Goal: Task Accomplishment & Management: Manage account settings

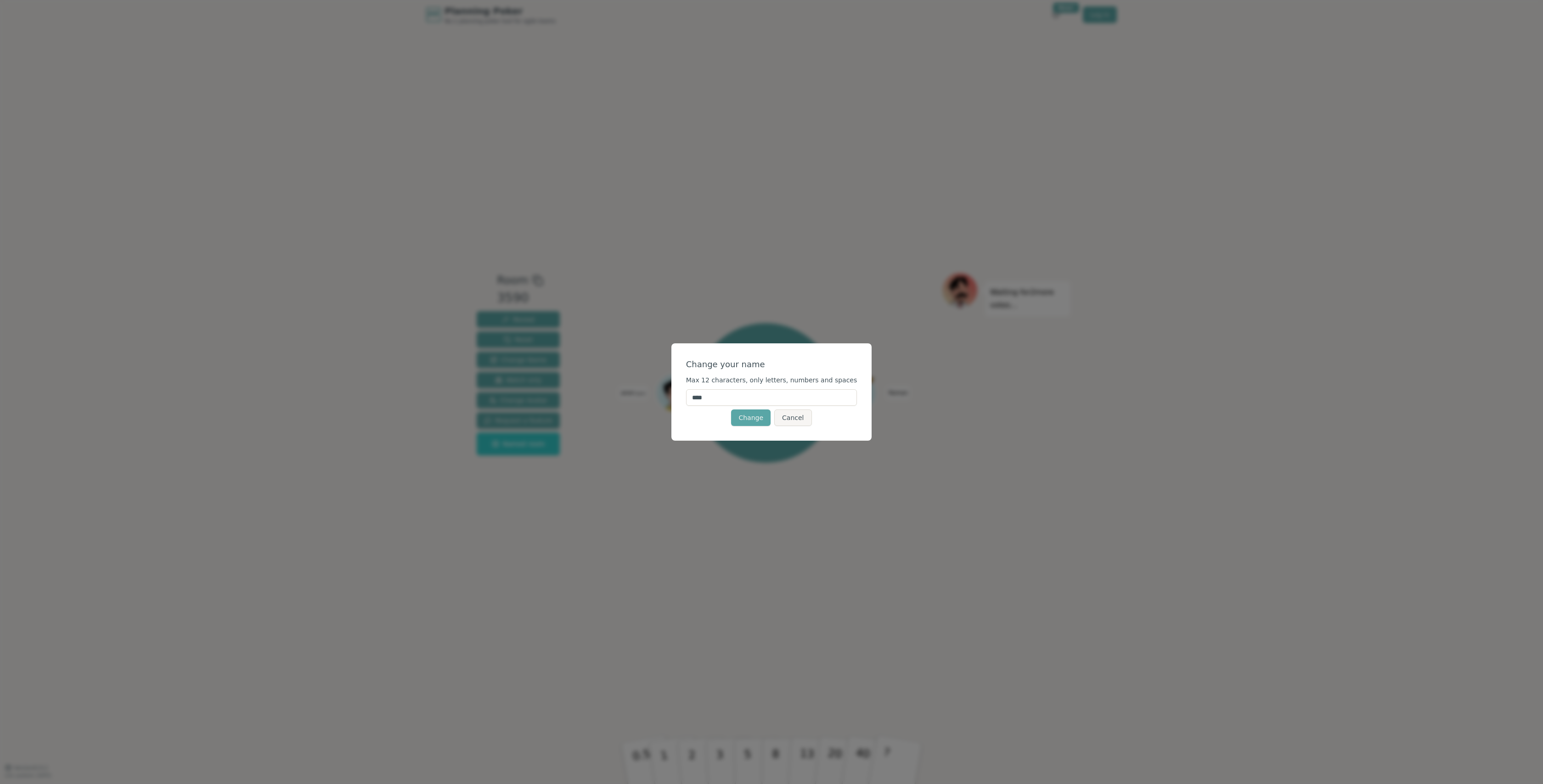
click at [725, 402] on input "****" at bounding box center [771, 397] width 171 height 16
click at [723, 399] on input "****" at bounding box center [771, 397] width 171 height 16
type input "*"
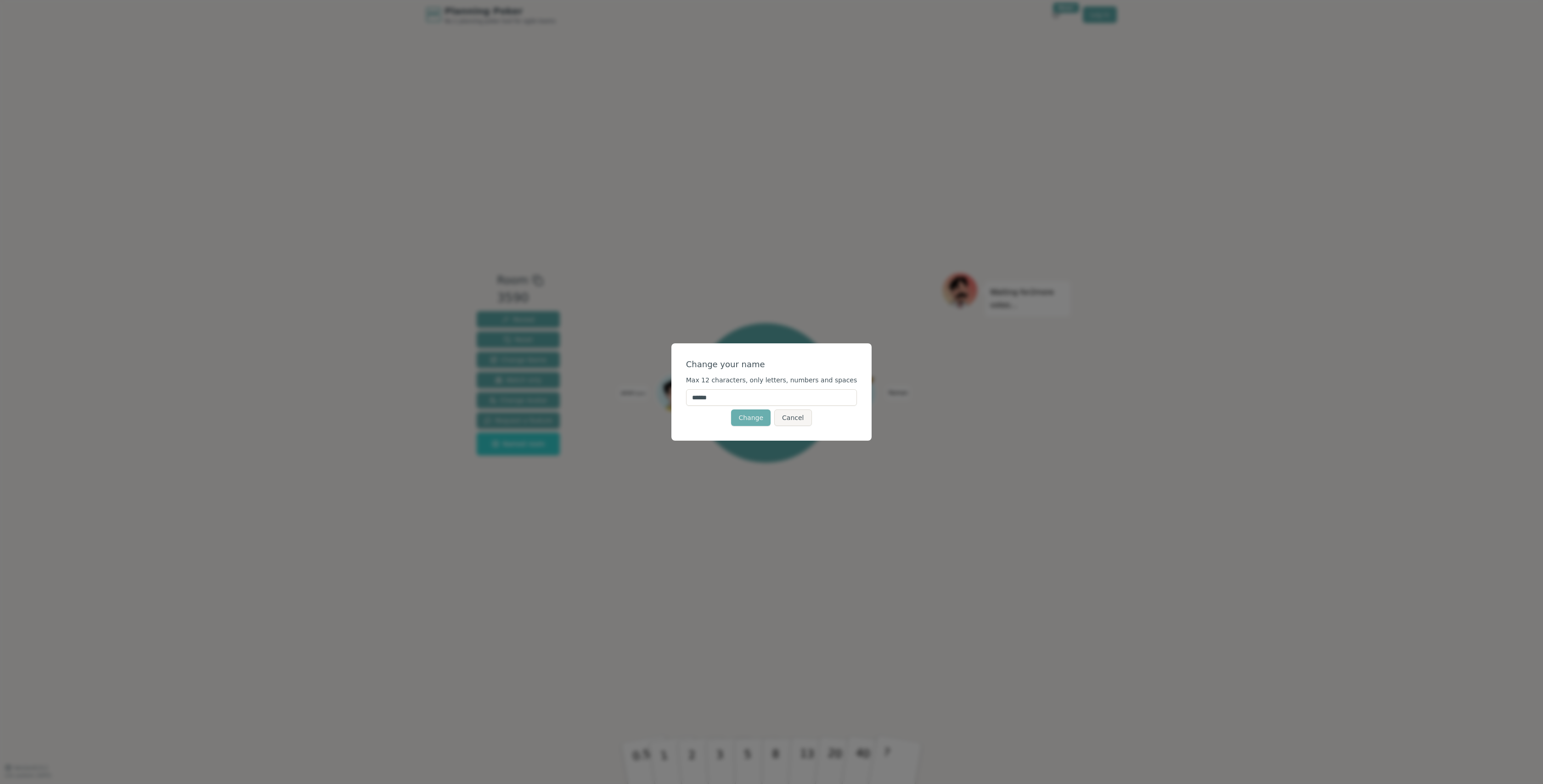
type input "******"
click at [752, 420] on button "Change" at bounding box center [751, 417] width 40 height 16
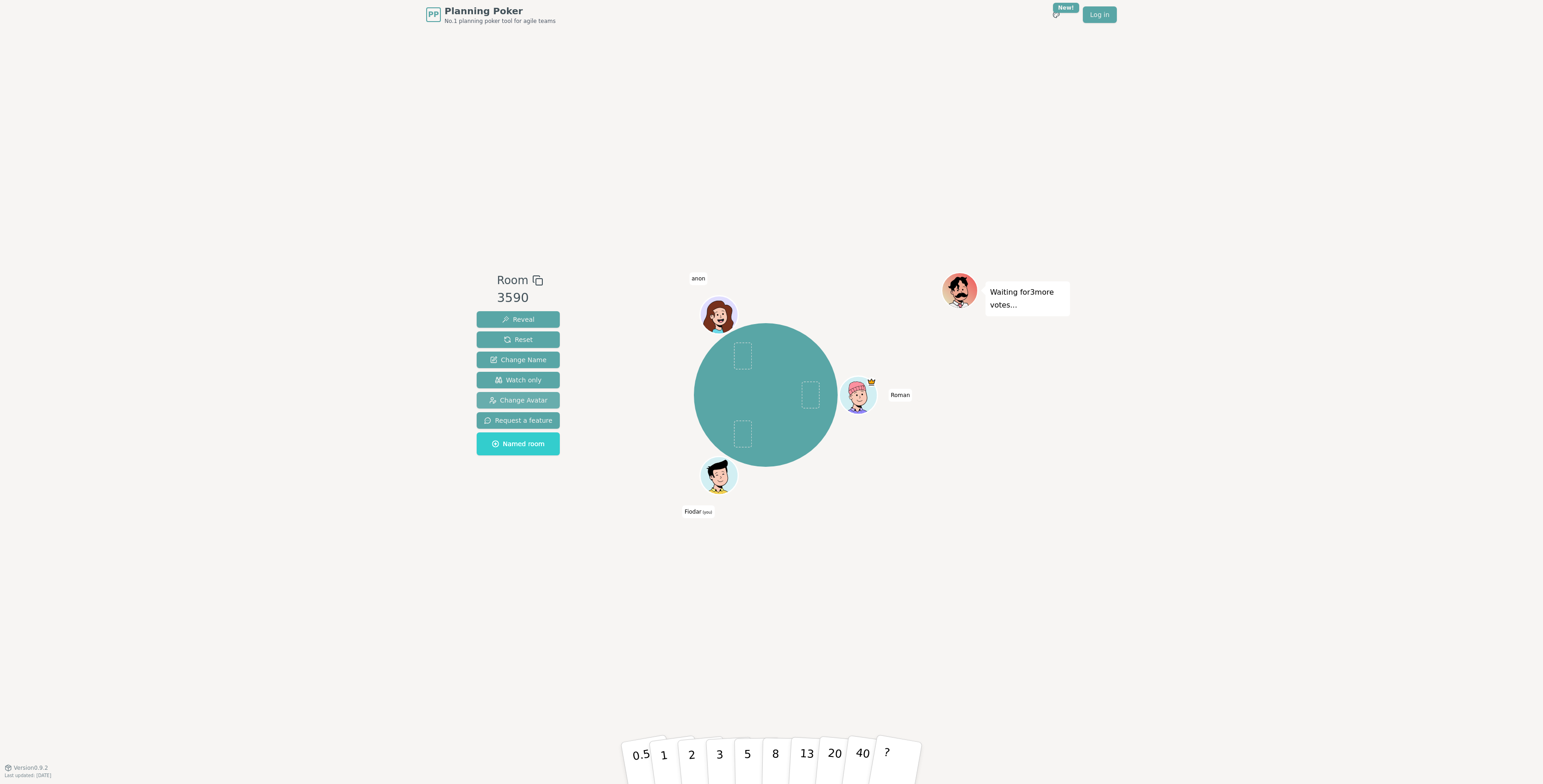
click at [525, 401] on span "Change Avatar" at bounding box center [518, 401] width 59 height 9
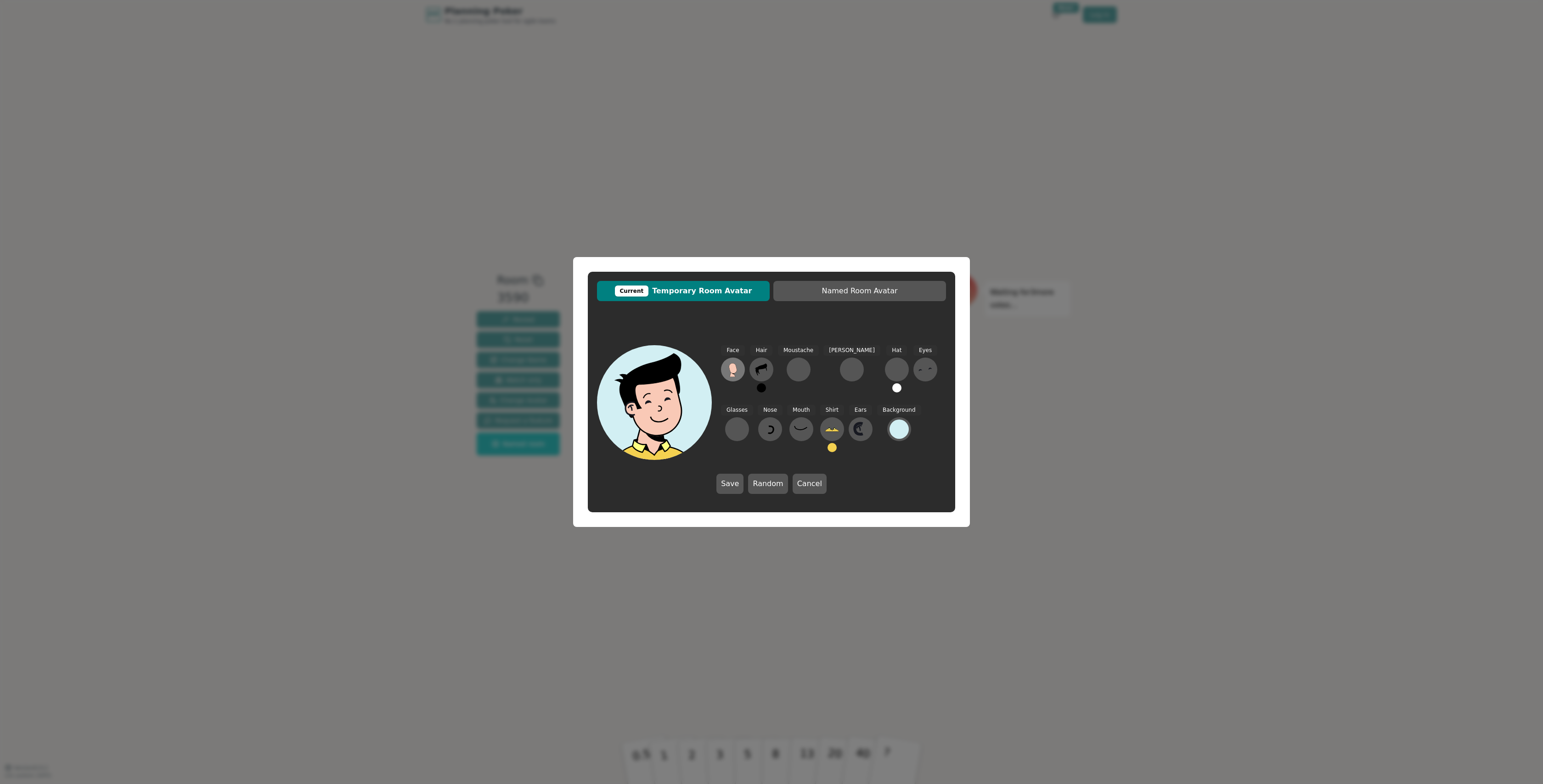
click at [736, 375] on icon at bounding box center [733, 370] width 15 height 15
click at [815, 366] on button at bounding box center [811, 360] width 22 height 22
click at [771, 370] on button at bounding box center [761, 370] width 24 height 24
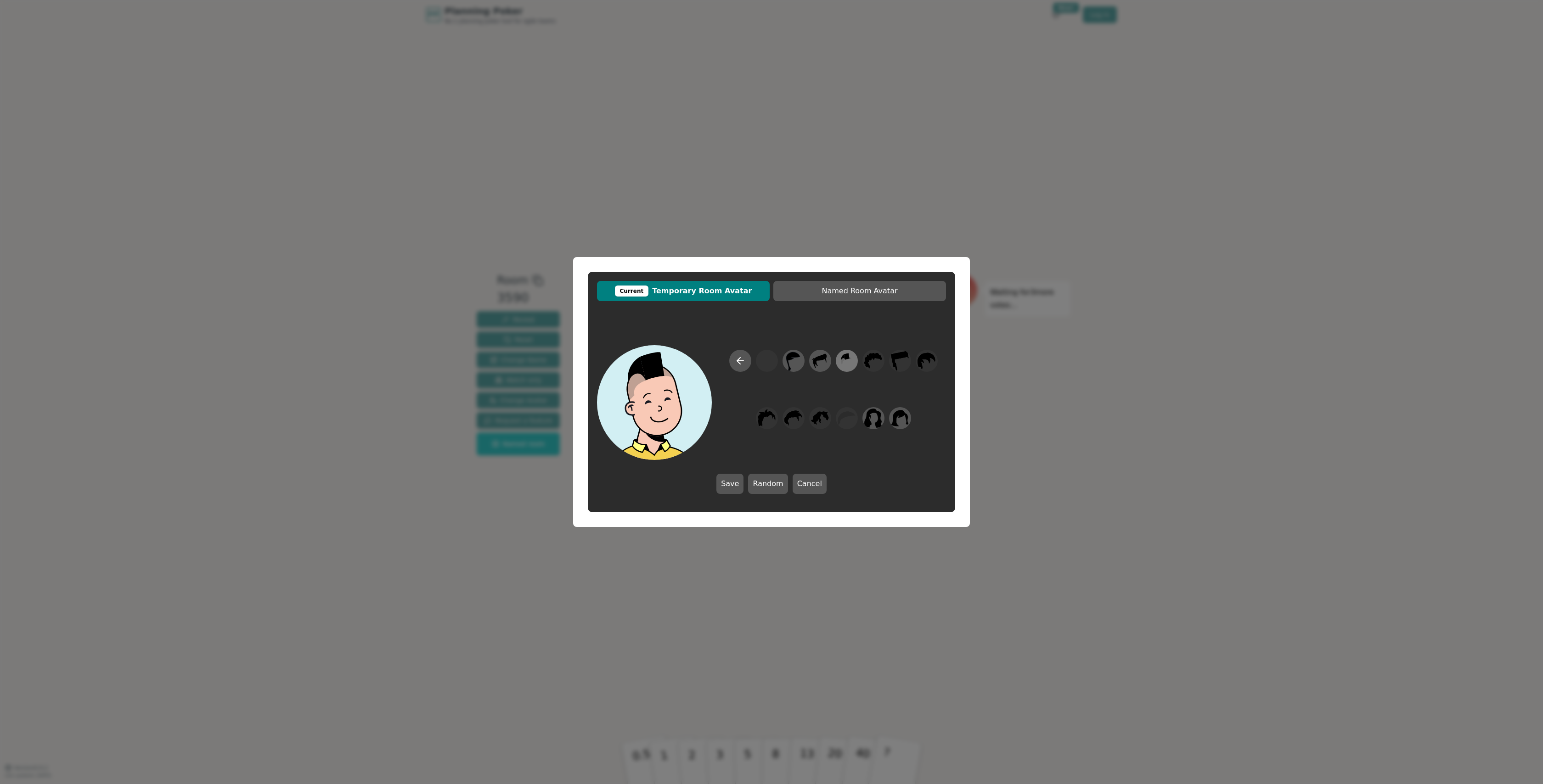
click at [854, 360] on icon at bounding box center [846, 360] width 18 height 20
click at [800, 372] on div at bounding box center [799, 370] width 15 height 15
click at [732, 362] on icon at bounding box center [732, 360] width 11 height 11
click at [844, 367] on div at bounding box center [852, 370] width 15 height 15
click at [730, 360] on icon at bounding box center [730, 361] width 3 height 7
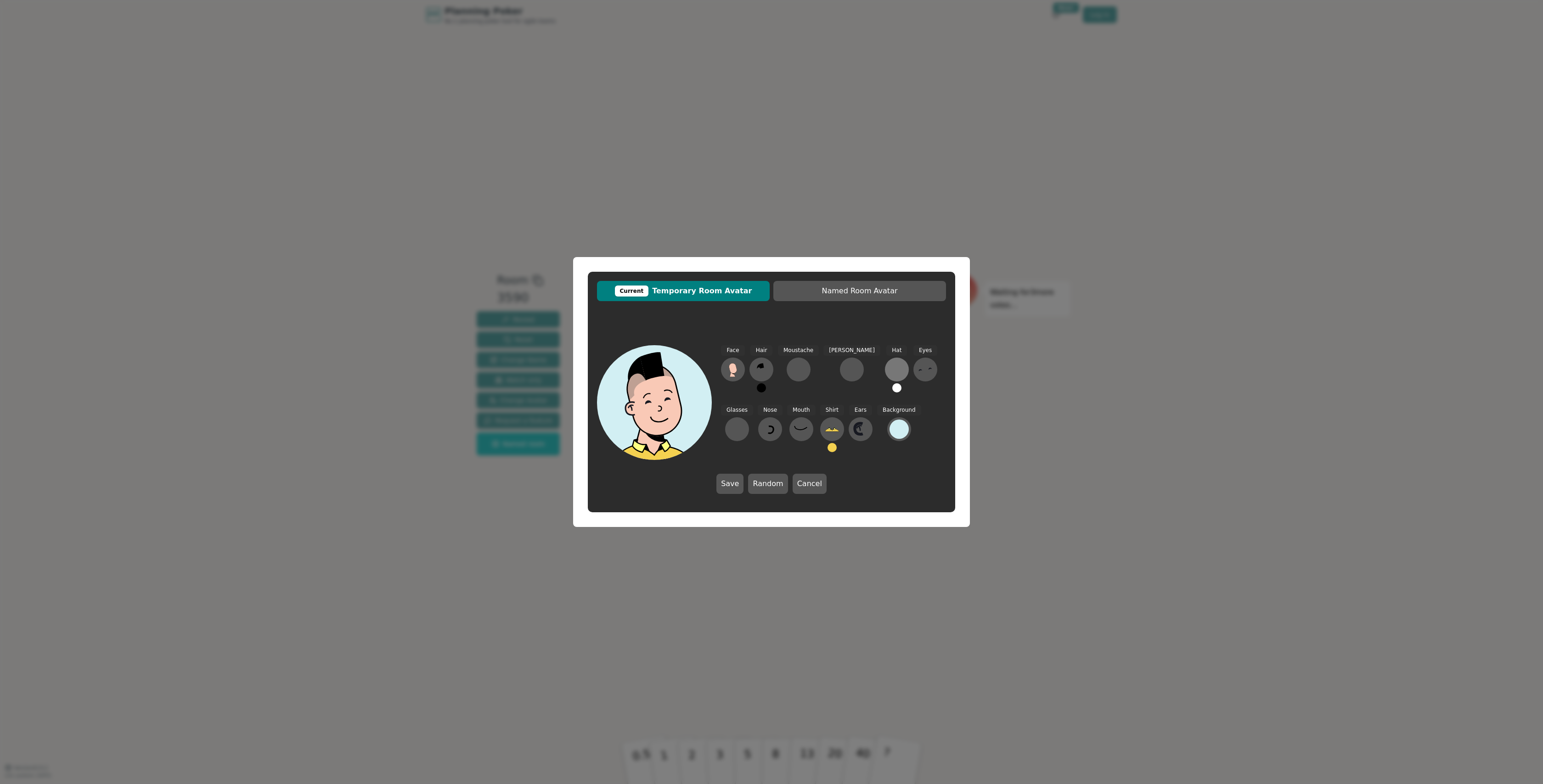
click at [889, 366] on div at bounding box center [897, 370] width 15 height 15
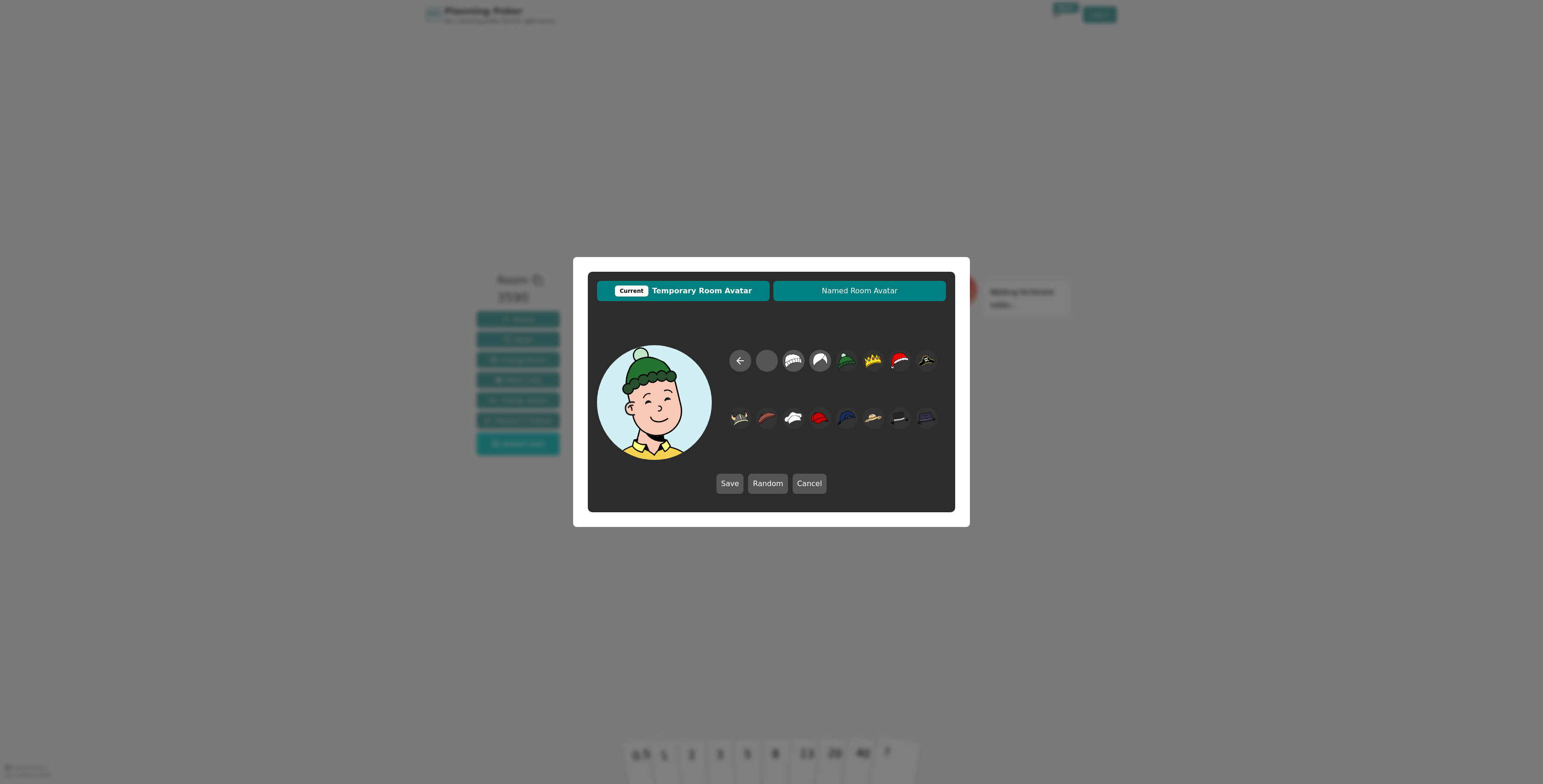
click at [844, 299] on button "Named Room Avatar" at bounding box center [860, 291] width 173 height 20
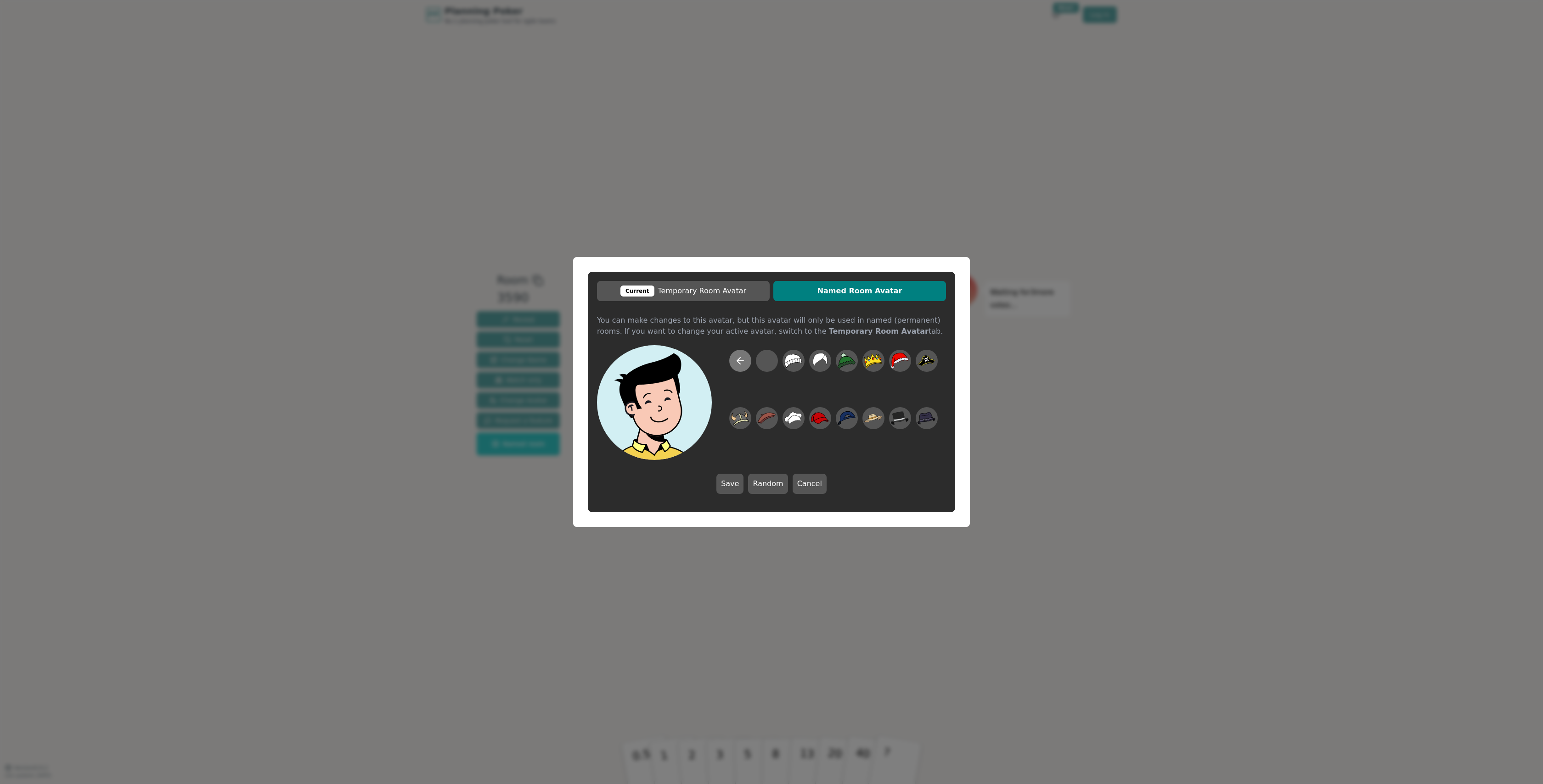
click at [745, 365] on icon at bounding box center [740, 360] width 11 height 11
click at [808, 370] on button at bounding box center [799, 370] width 24 height 24
click at [783, 364] on icon at bounding box center [785, 361] width 18 height 9
click at [766, 370] on icon at bounding box center [761, 370] width 15 height 15
click at [846, 363] on icon at bounding box center [846, 360] width 18 height 20
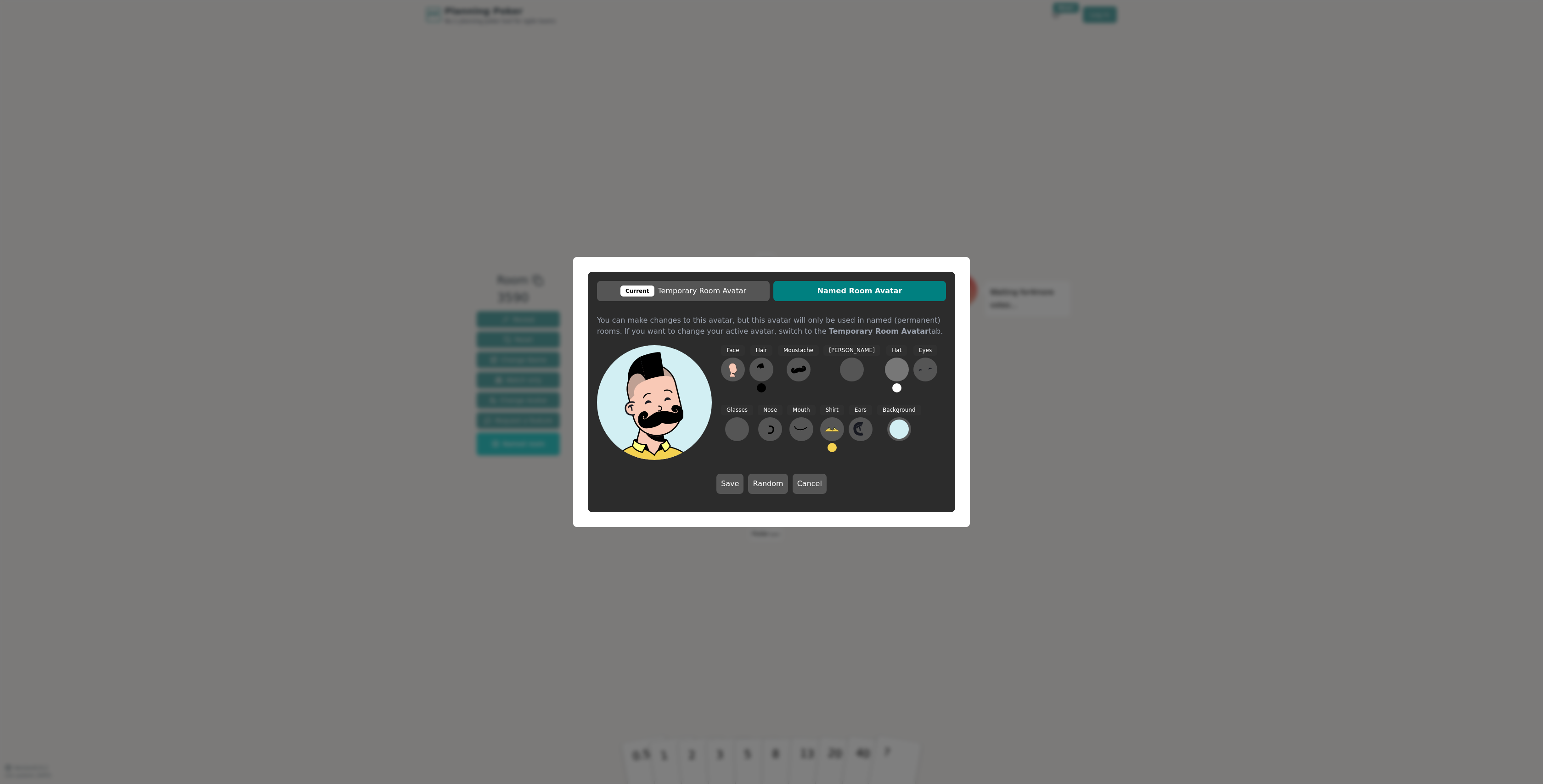
click at [889, 372] on div at bounding box center [897, 370] width 15 height 15
click at [740, 366] on button at bounding box center [740, 360] width 22 height 22
click at [918, 376] on icon at bounding box center [925, 370] width 15 height 15
click at [795, 364] on div at bounding box center [785, 360] width 26 height 30
click at [745, 422] on div at bounding box center [737, 429] width 15 height 15
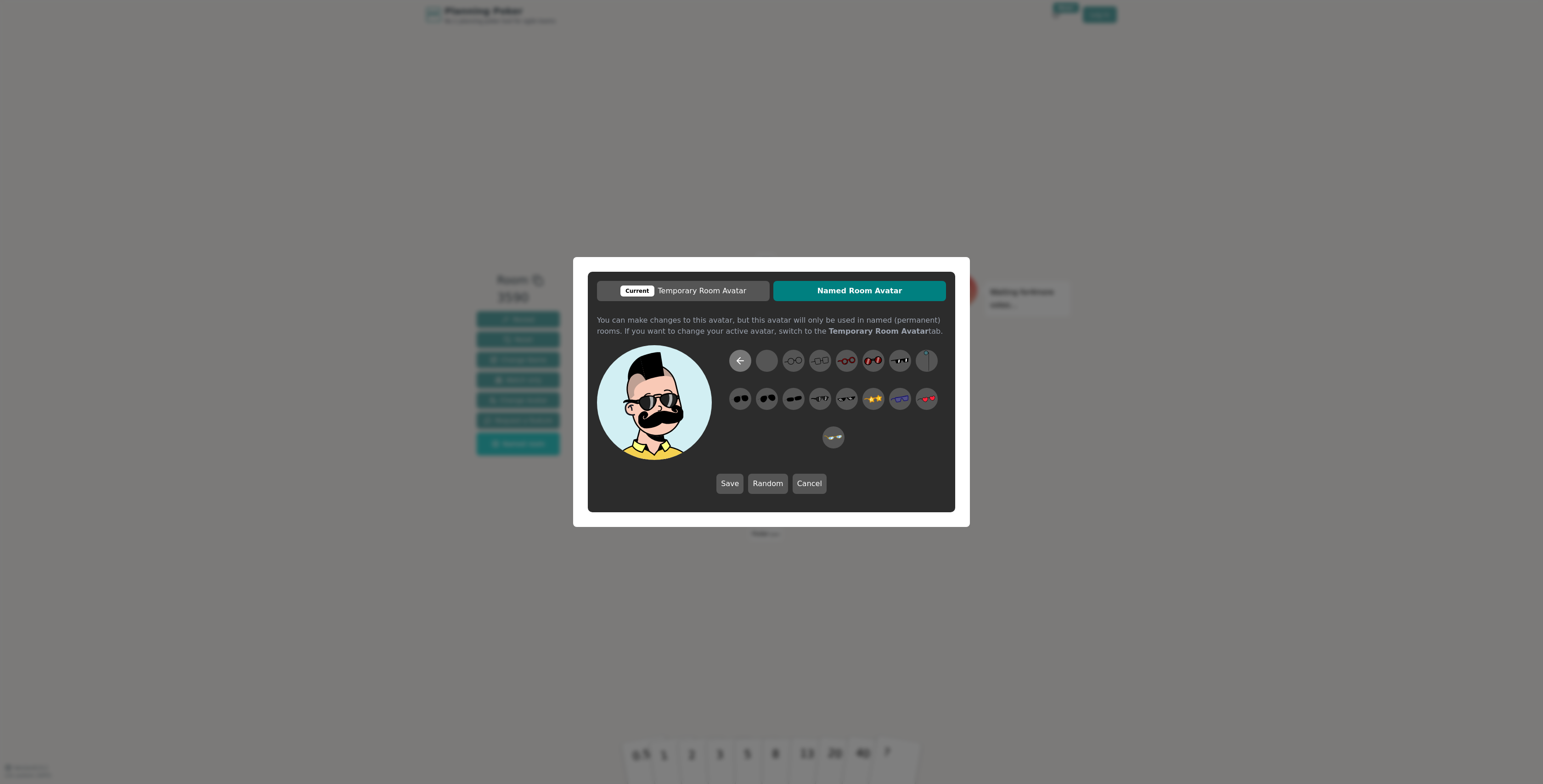
click at [736, 367] on button at bounding box center [740, 360] width 22 height 22
click at [745, 422] on div at bounding box center [737, 429] width 15 height 15
click at [850, 368] on icon at bounding box center [846, 360] width 18 height 20
click at [758, 428] on button at bounding box center [770, 429] width 24 height 24
click at [779, 364] on icon at bounding box center [785, 360] width 18 height 20
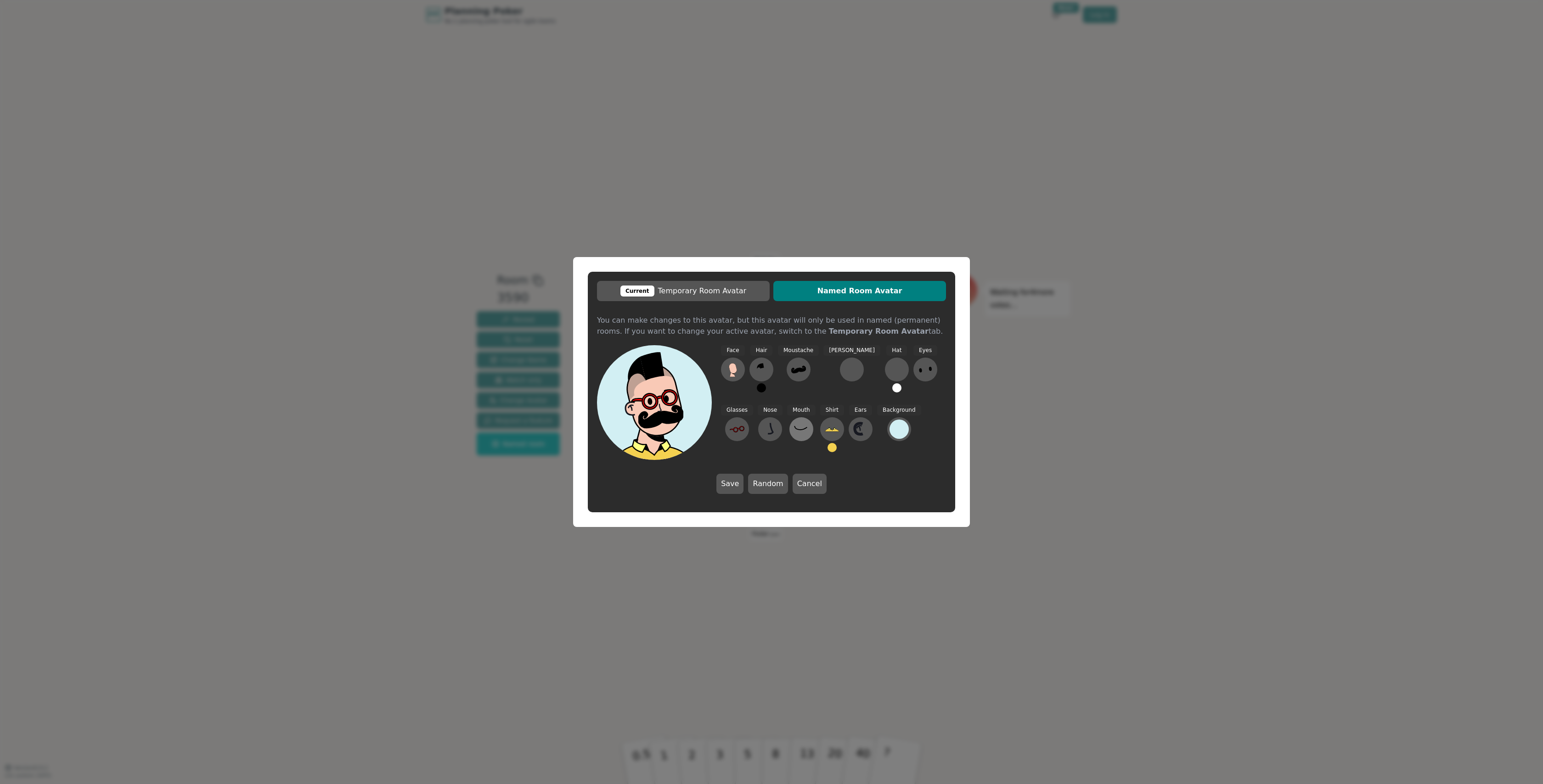
click at [794, 430] on icon at bounding box center [802, 429] width 15 height 15
click at [739, 362] on button at bounding box center [732, 360] width 22 height 22
click at [820, 431] on button at bounding box center [832, 429] width 24 height 24
click at [746, 363] on button at bounding box center [740, 360] width 22 height 22
click at [853, 436] on icon at bounding box center [860, 429] width 15 height 15
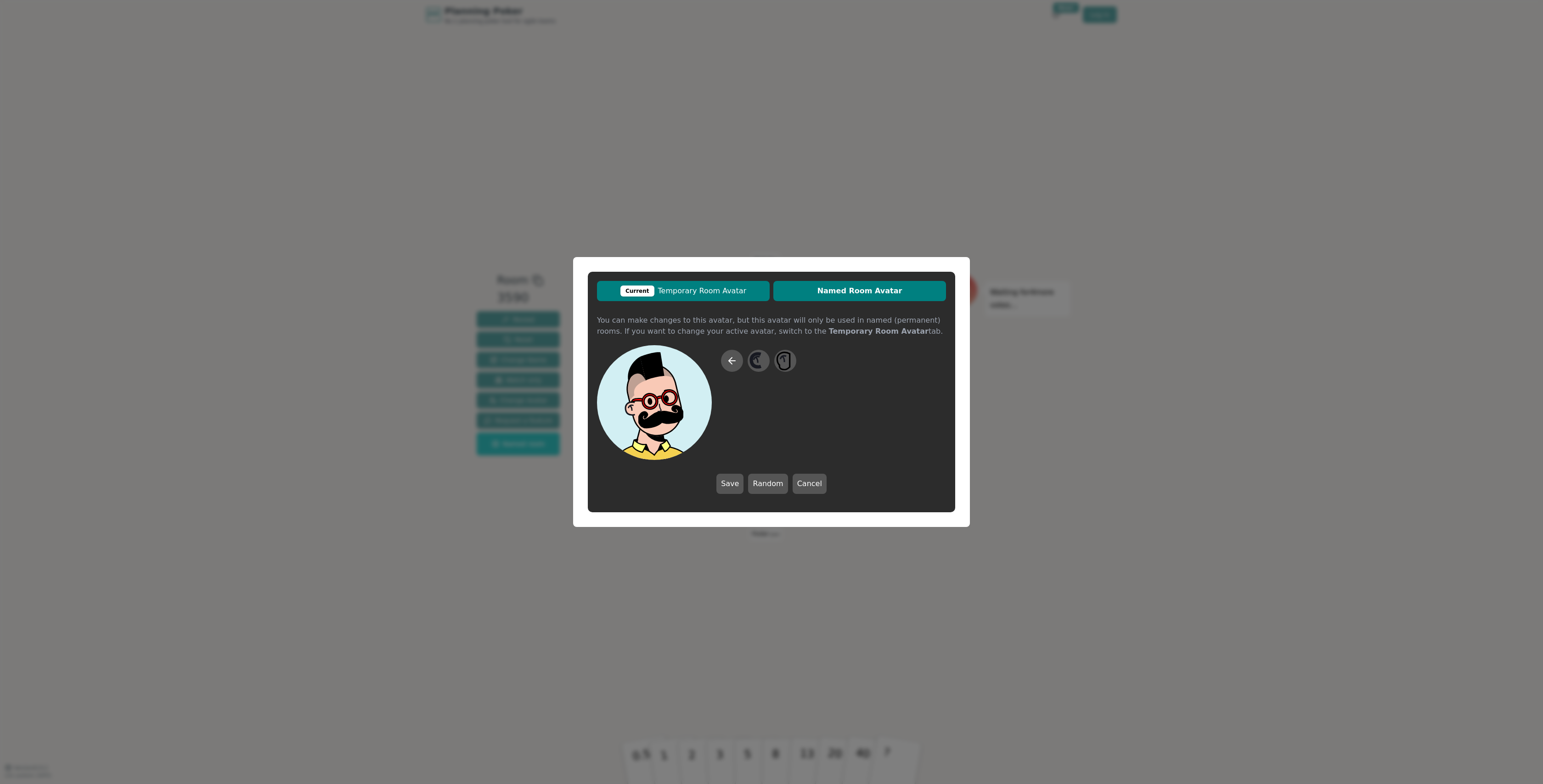
click at [749, 288] on span "Current Temporary Room Avatar" at bounding box center [683, 291] width 164 height 11
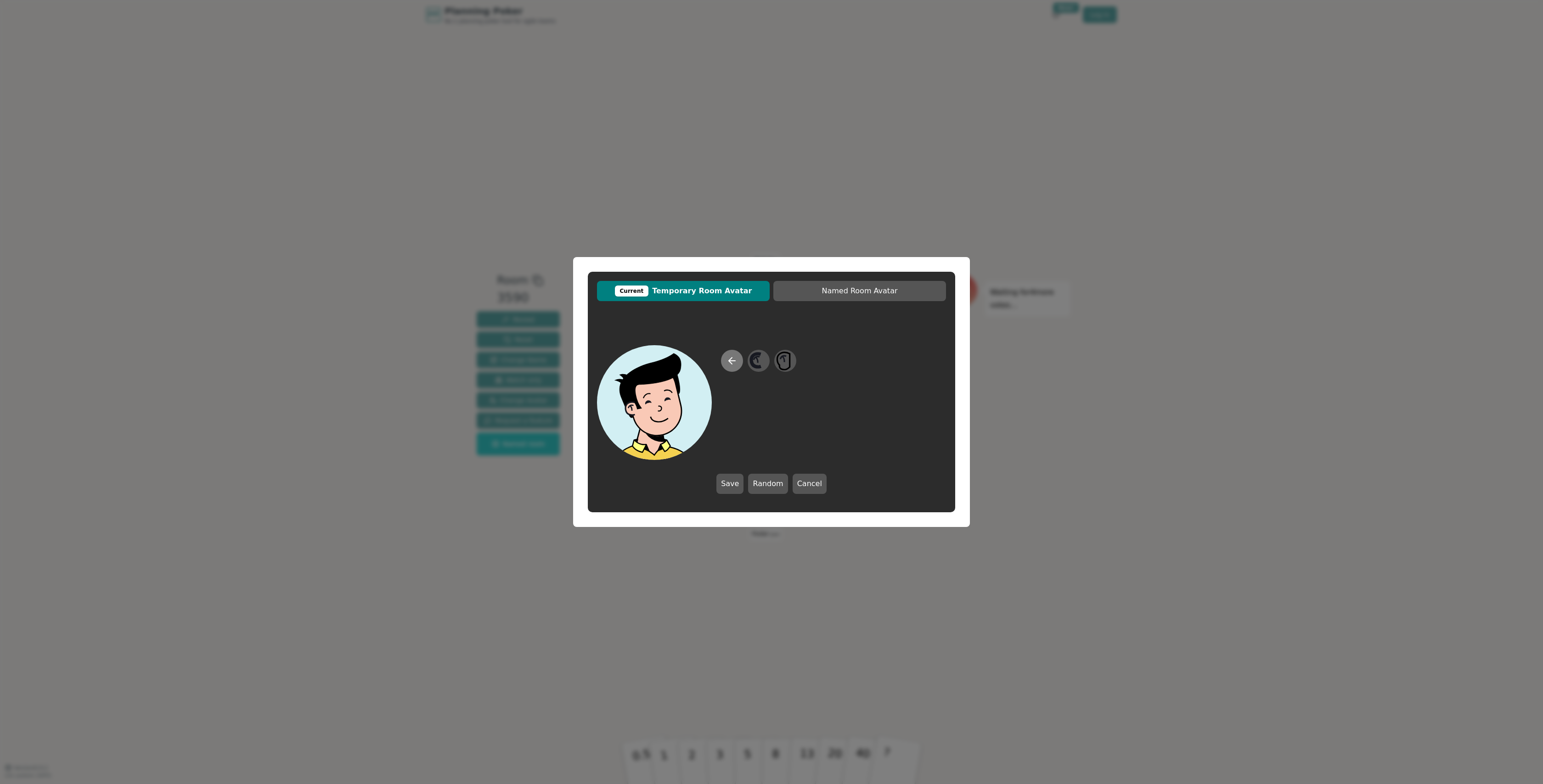
click at [730, 366] on button at bounding box center [732, 360] width 22 height 22
click at [762, 372] on icon at bounding box center [761, 370] width 15 height 15
click at [852, 364] on icon at bounding box center [846, 360] width 18 height 20
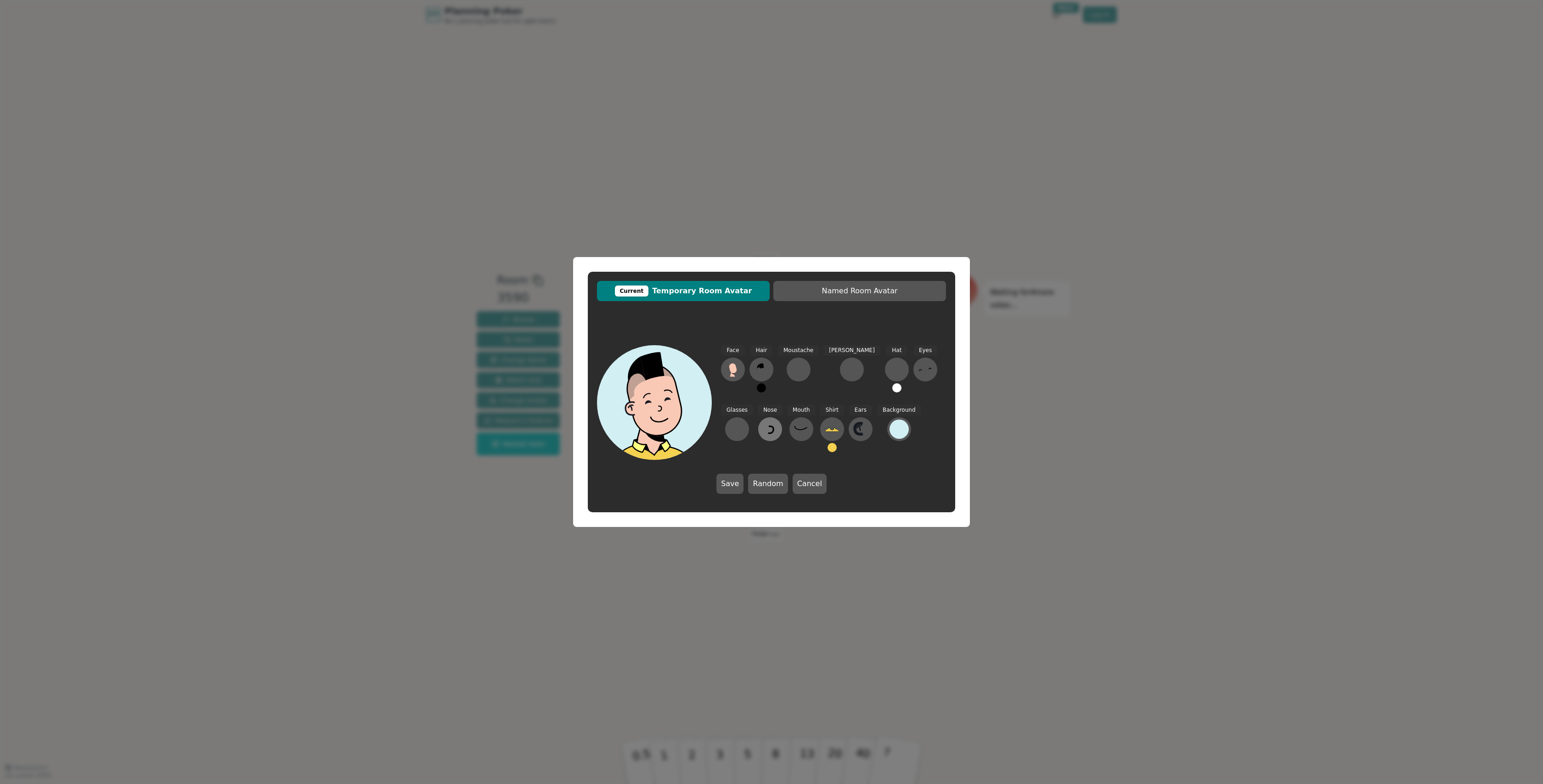
click at [758, 436] on button at bounding box center [770, 429] width 24 height 24
click at [766, 367] on icon at bounding box center [758, 360] width 18 height 20
click at [918, 367] on icon at bounding box center [925, 370] width 15 height 15
click at [788, 363] on icon at bounding box center [785, 360] width 18 height 20
click at [889, 434] on div at bounding box center [899, 429] width 19 height 19
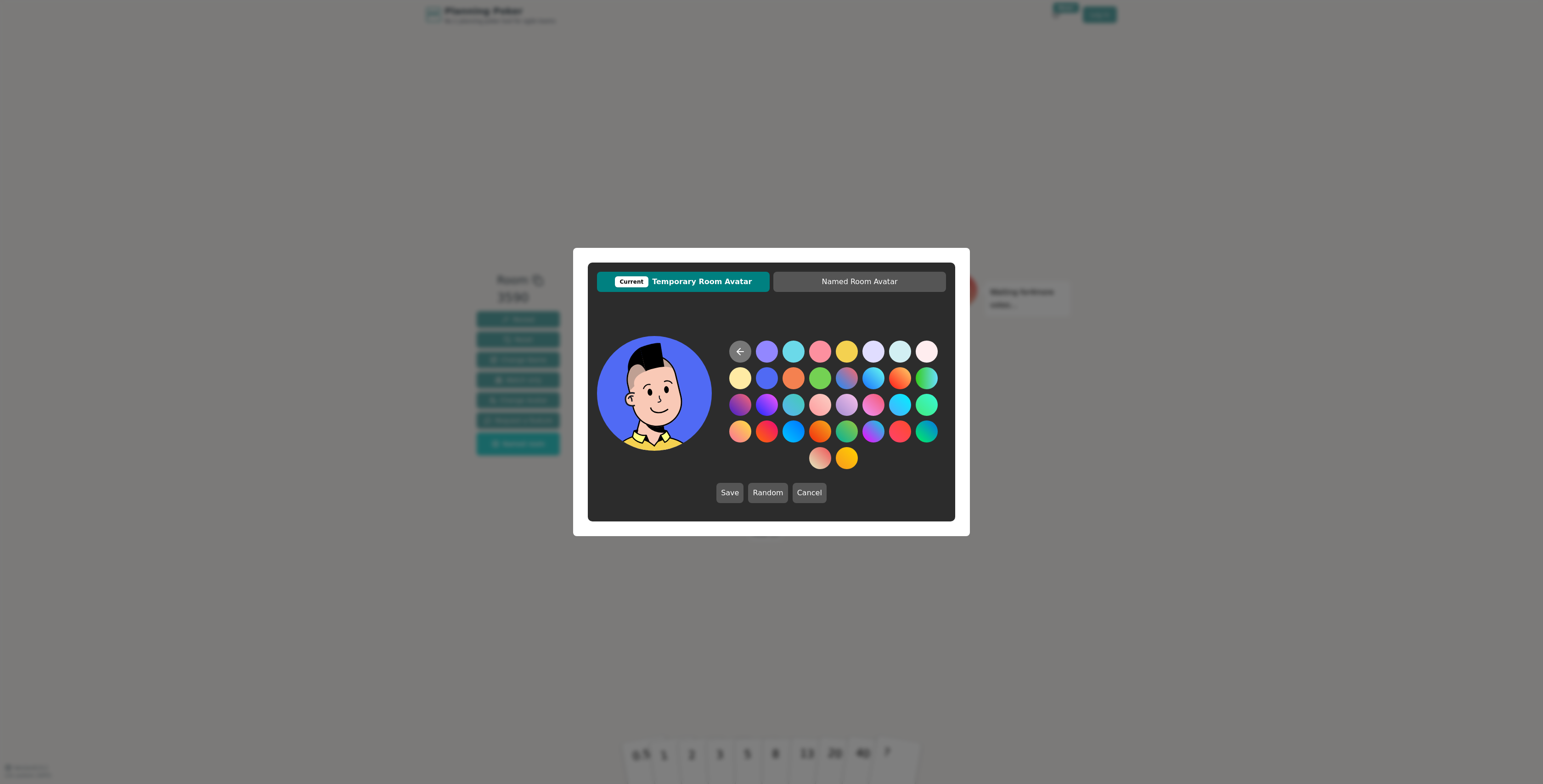
click at [731, 354] on button at bounding box center [740, 351] width 22 height 22
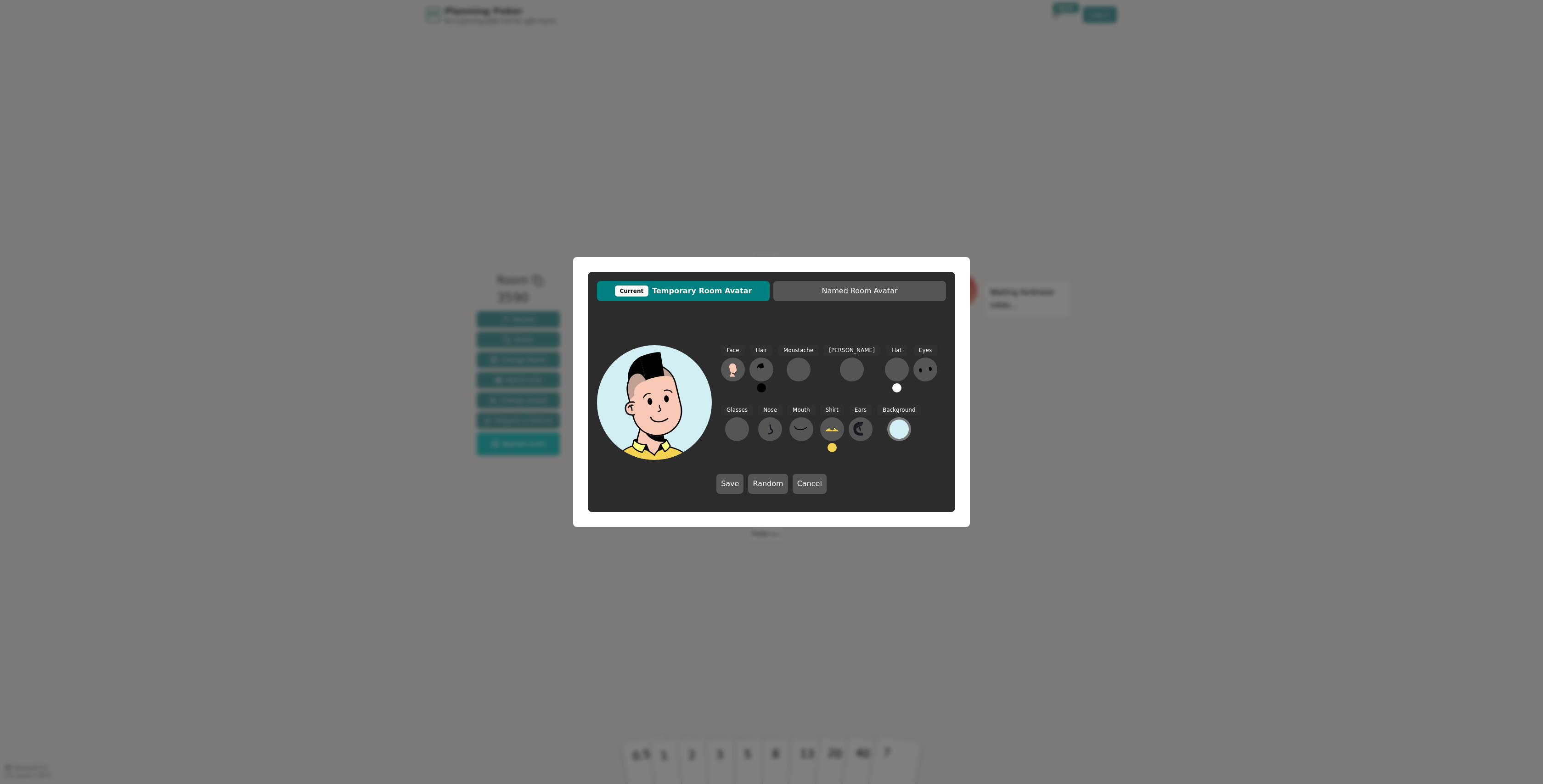
click at [889, 434] on div at bounding box center [899, 429] width 19 height 19
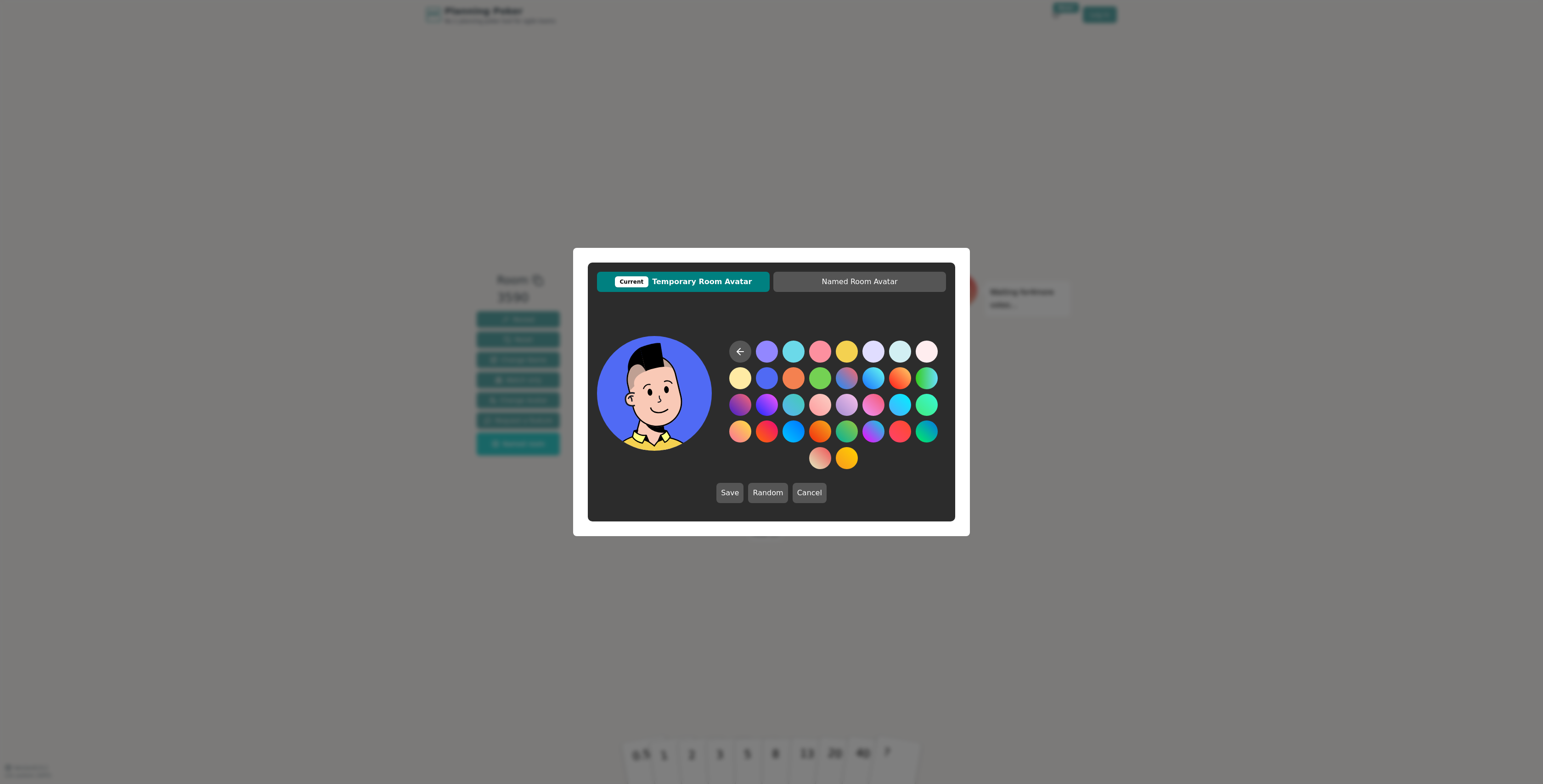
click at [771, 384] on button at bounding box center [767, 377] width 22 height 22
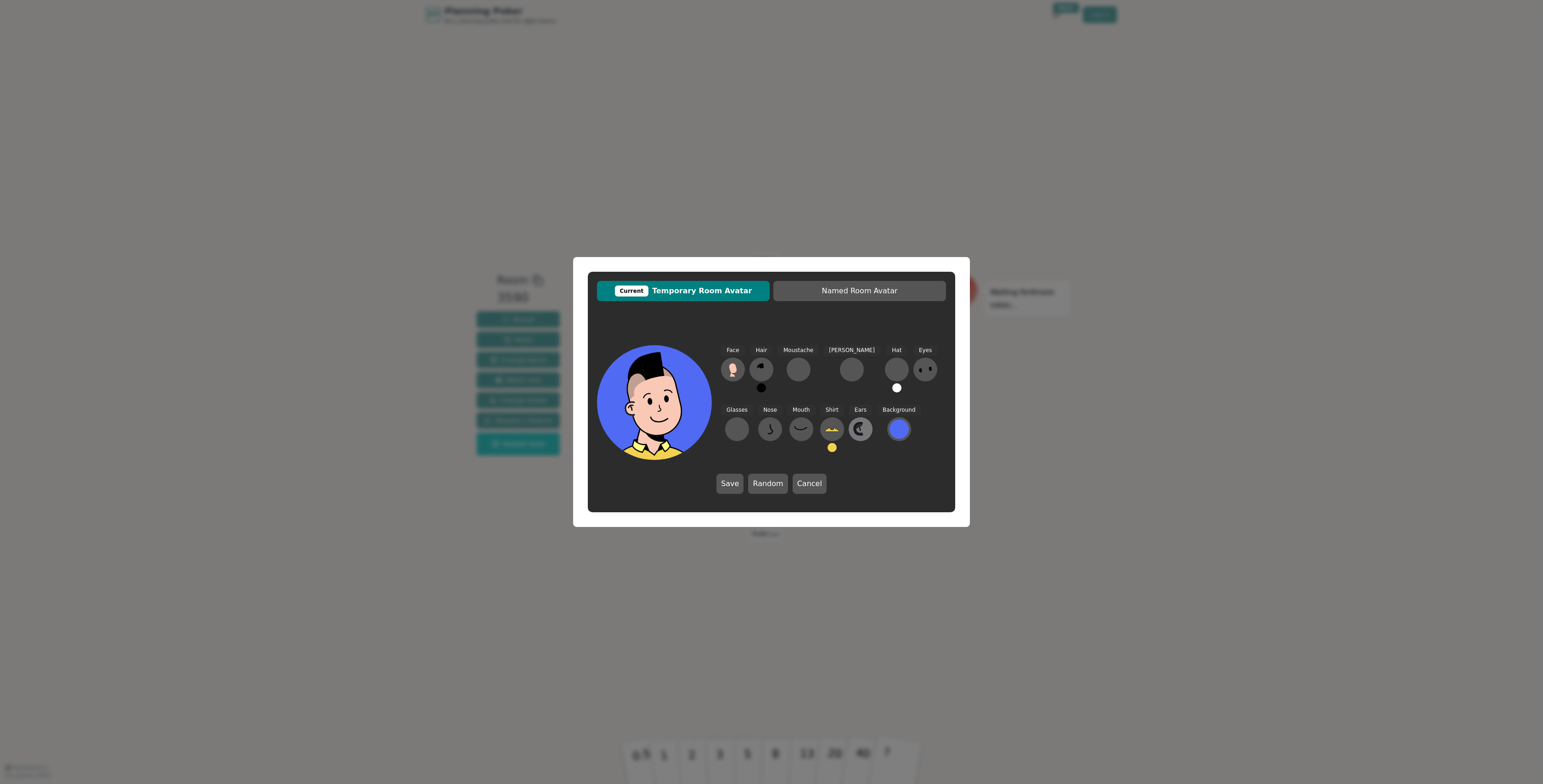
click at [853, 434] on icon at bounding box center [860, 429] width 15 height 15
click at [761, 368] on icon at bounding box center [758, 360] width 18 height 20
click at [853, 434] on icon at bounding box center [860, 429] width 15 height 15
click at [788, 366] on icon at bounding box center [785, 360] width 18 height 20
click at [853, 435] on icon at bounding box center [860, 429] width 15 height 15
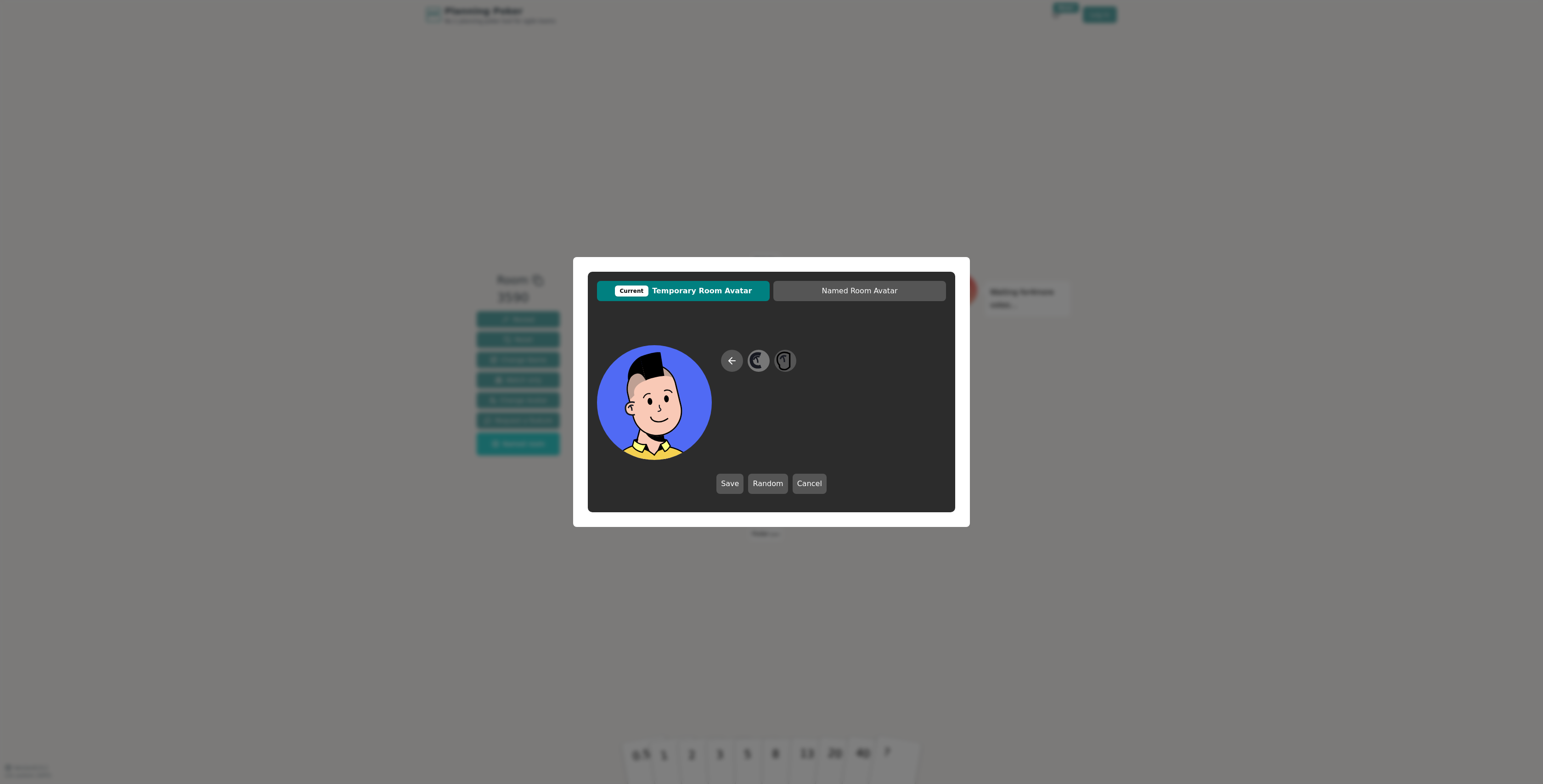
click at [760, 358] on icon at bounding box center [758, 360] width 18 height 20
click at [825, 433] on icon at bounding box center [832, 429] width 15 height 15
click at [736, 366] on icon at bounding box center [740, 360] width 11 height 11
click at [806, 484] on button "Cancel" at bounding box center [809, 484] width 34 height 20
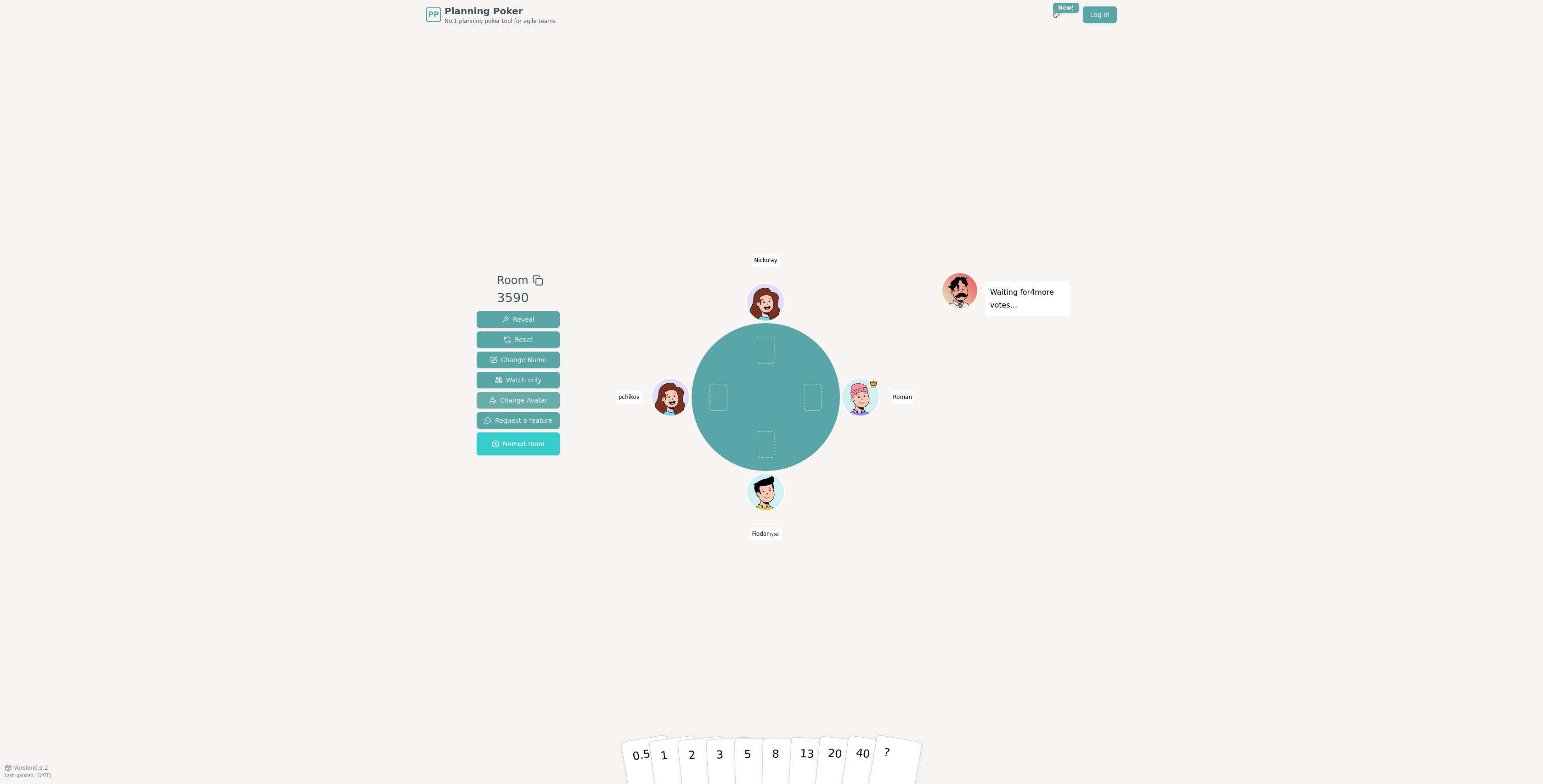
click at [530, 397] on span "Change Avatar" at bounding box center [518, 401] width 59 height 9
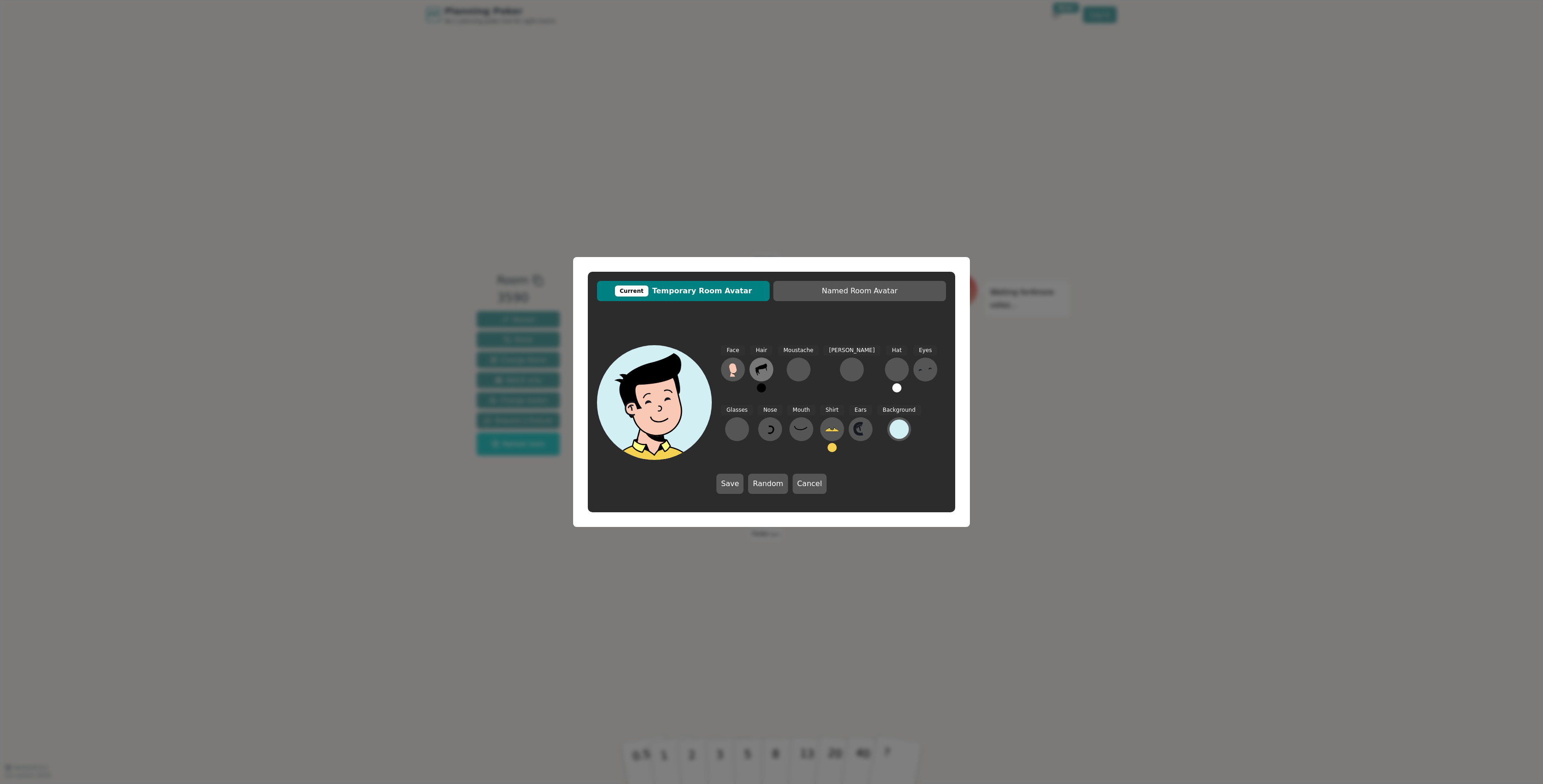
click at [759, 373] on icon at bounding box center [758, 371] width 3 height 5
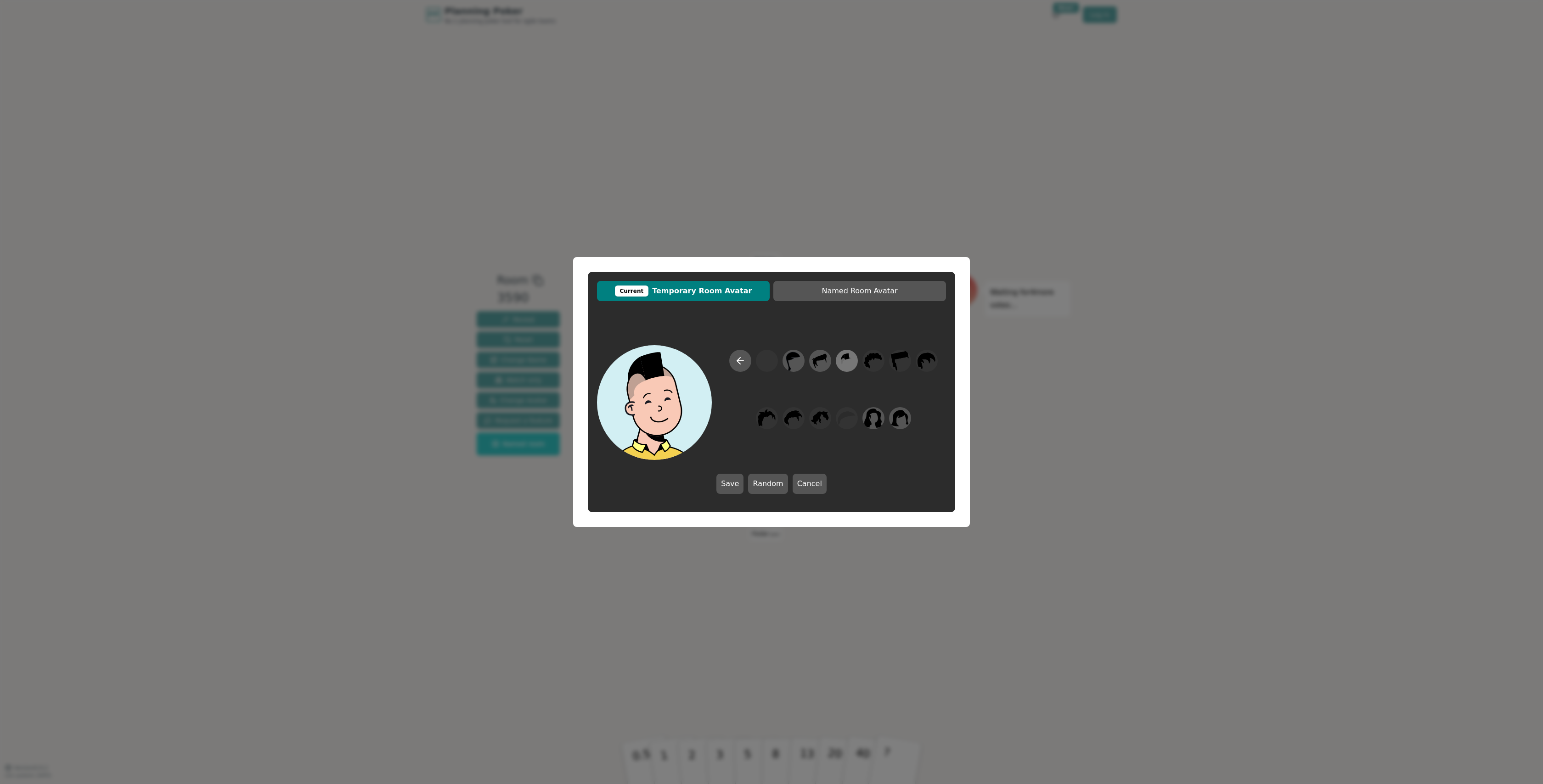
click at [846, 367] on icon at bounding box center [846, 360] width 18 height 20
click at [887, 436] on button at bounding box center [899, 429] width 24 height 24
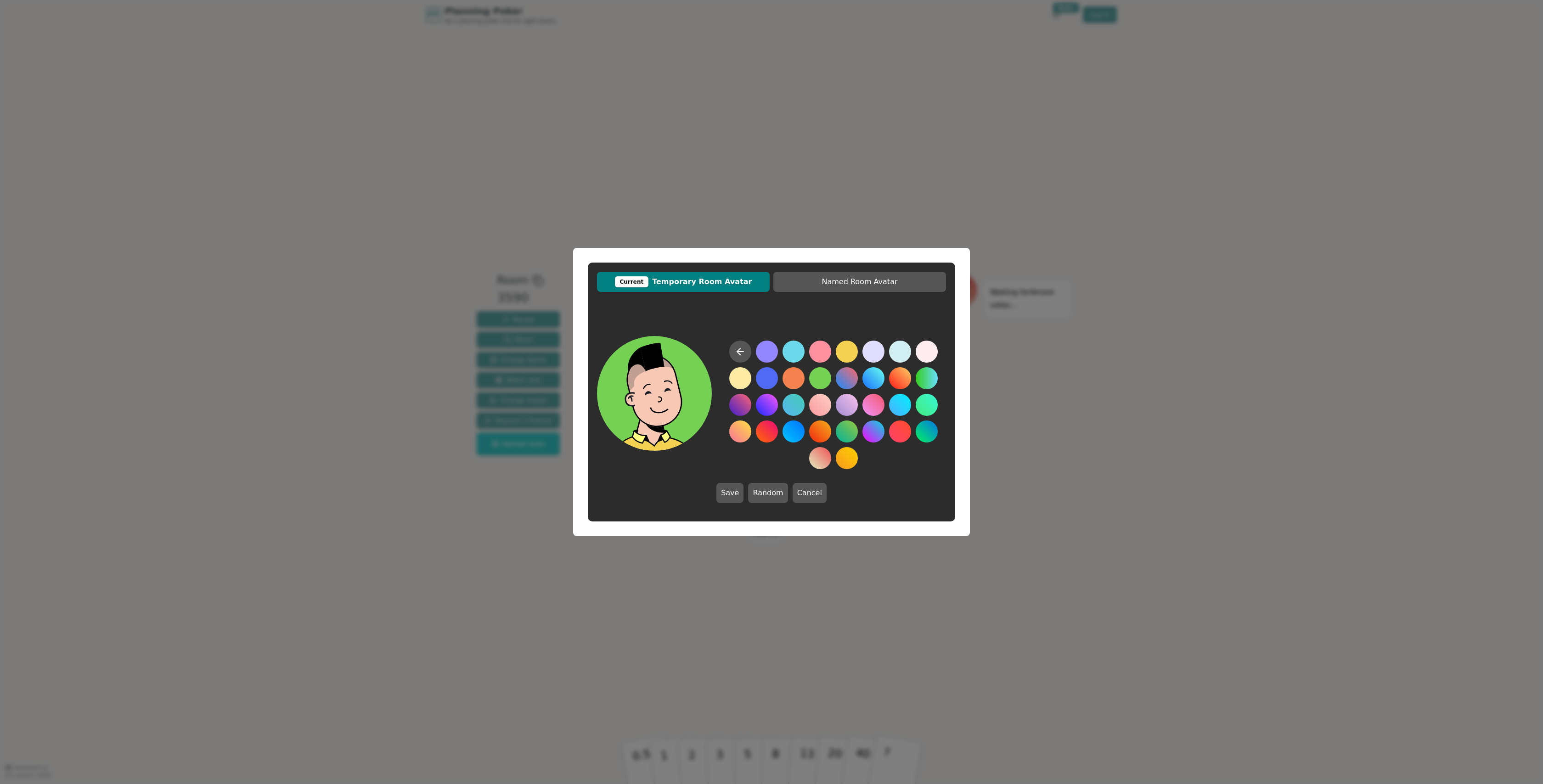
click at [819, 376] on button at bounding box center [820, 377] width 22 height 22
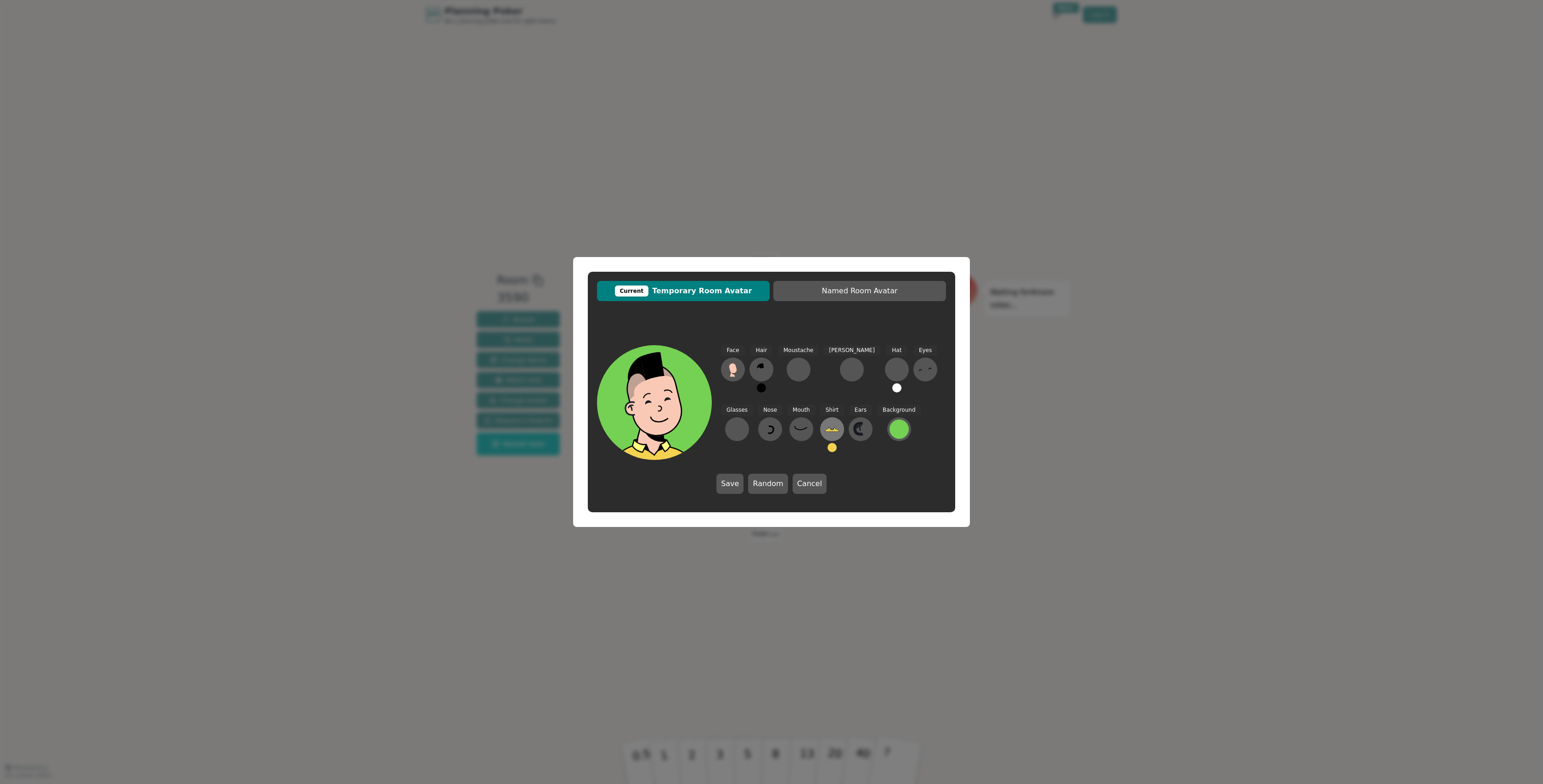
click at [825, 429] on icon at bounding box center [832, 430] width 15 height 3
click at [827, 358] on icon at bounding box center [819, 360] width 18 height 20
click at [739, 372] on icon at bounding box center [733, 370] width 15 height 15
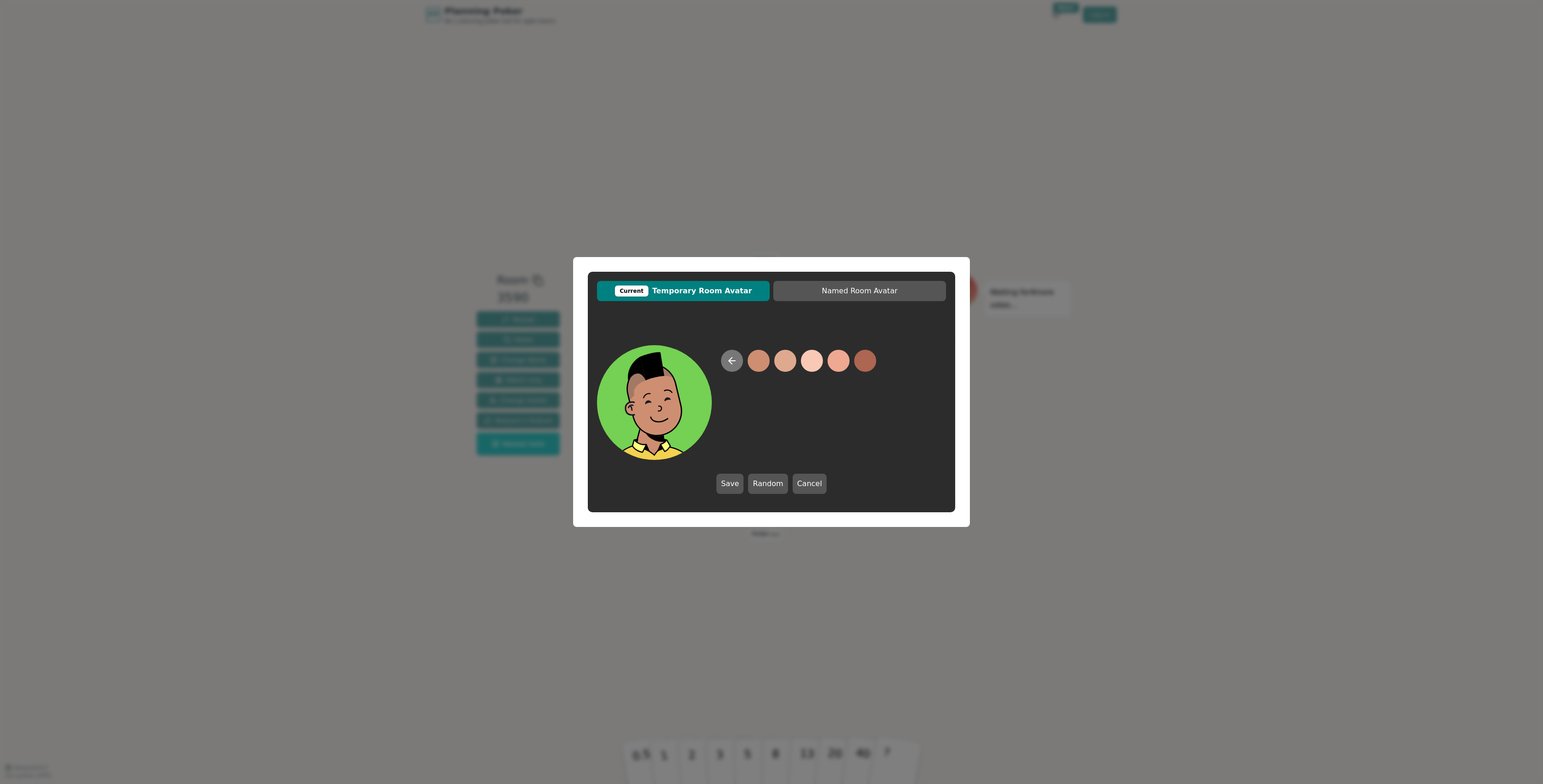
click at [728, 366] on icon at bounding box center [732, 360] width 11 height 11
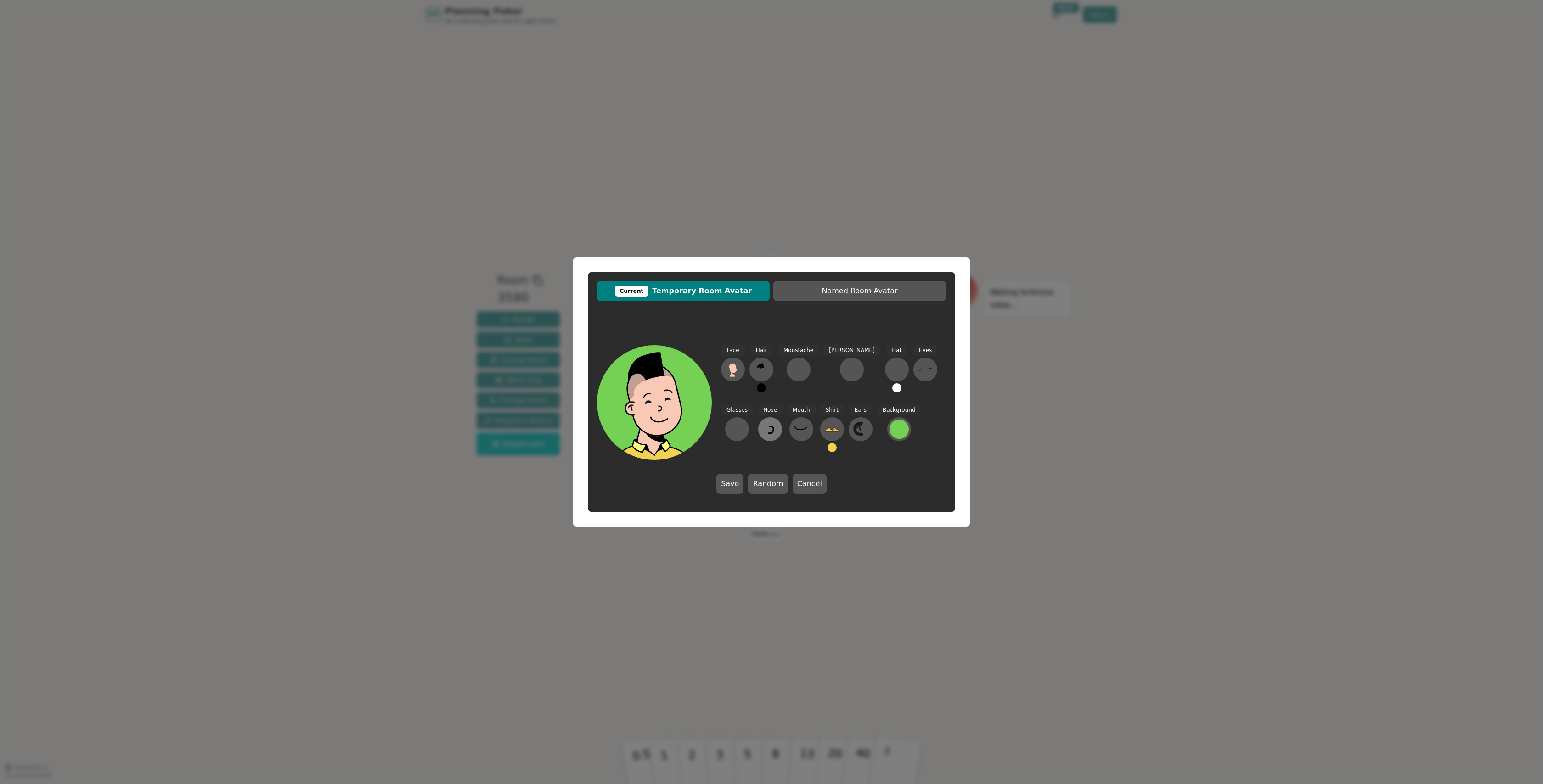
click at [763, 433] on icon at bounding box center [770, 429] width 15 height 15
click at [782, 369] on icon at bounding box center [785, 360] width 18 height 20
click at [794, 428] on icon at bounding box center [800, 428] width 13 height 4
click at [809, 362] on icon at bounding box center [811, 360] width 18 height 20
click at [918, 374] on icon at bounding box center [925, 370] width 15 height 15
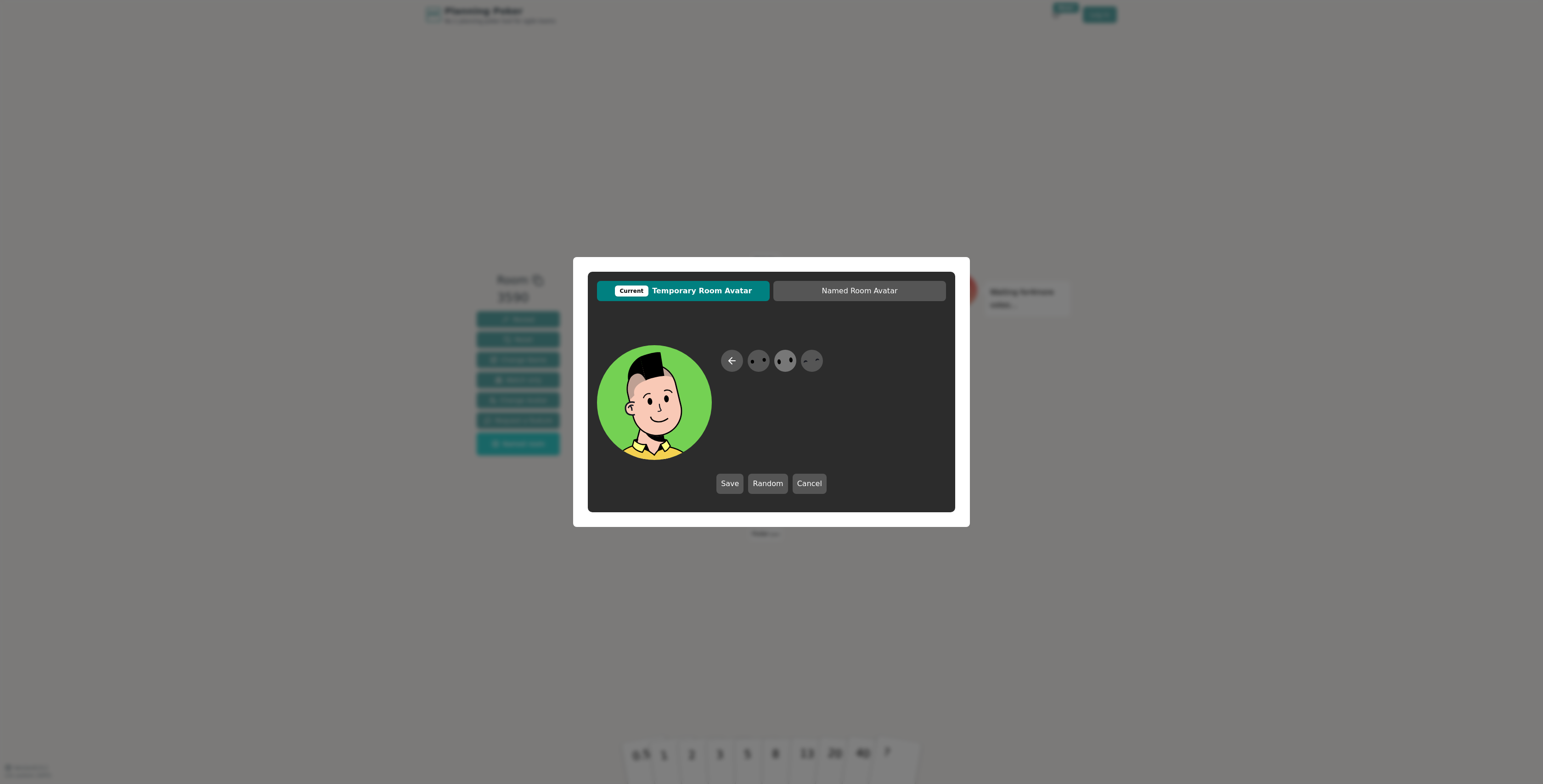
click at [793, 366] on icon at bounding box center [785, 360] width 18 height 20
click at [745, 422] on div at bounding box center [737, 429] width 15 height 15
click at [747, 364] on button at bounding box center [740, 360] width 22 height 22
click at [793, 370] on div at bounding box center [799, 370] width 15 height 15
click at [734, 362] on icon at bounding box center [732, 360] width 11 height 11
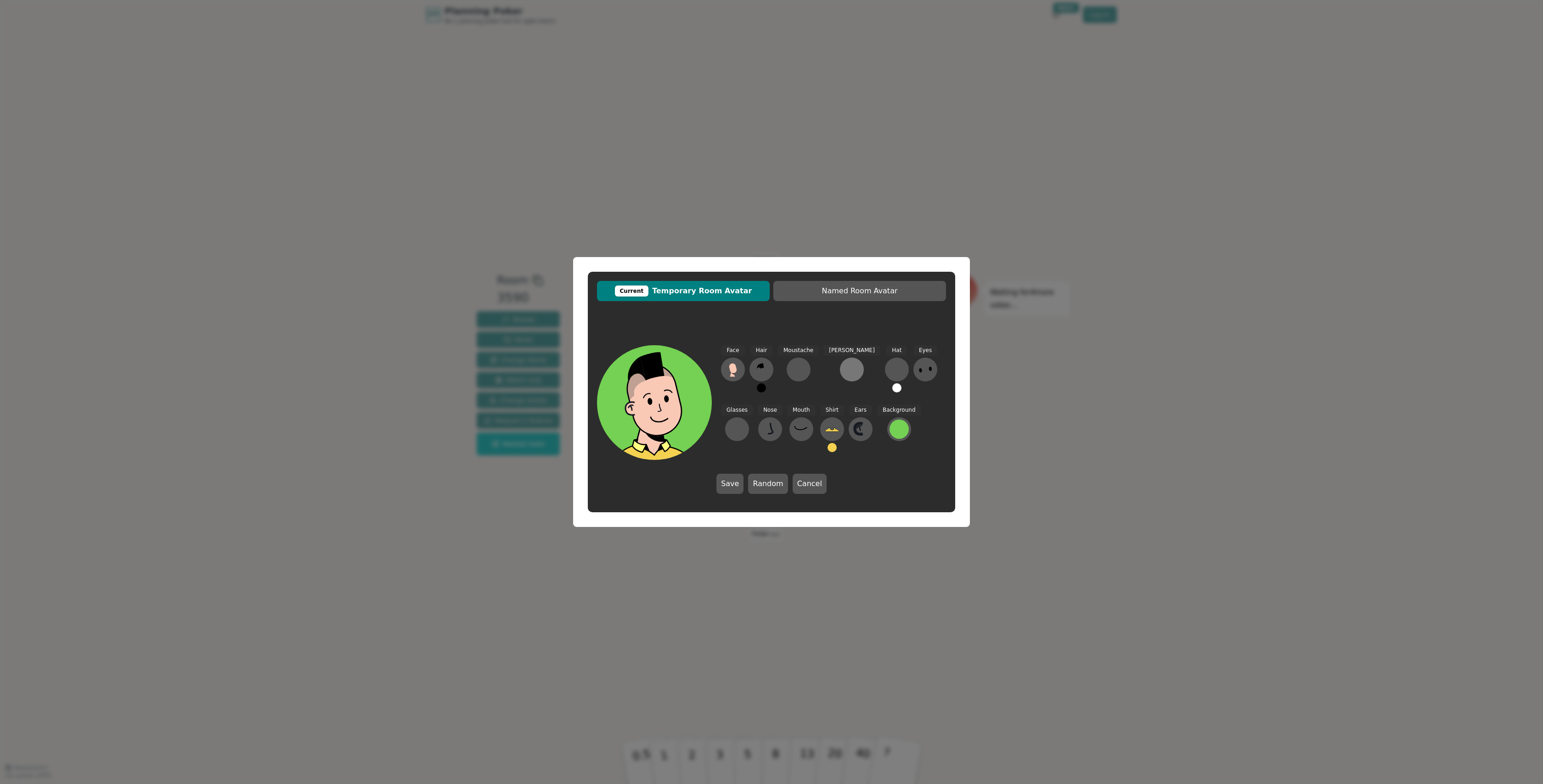
click at [840, 369] on button at bounding box center [852, 370] width 24 height 24
click at [730, 361] on icon at bounding box center [732, 361] width 7 height 0
click at [889, 362] on div at bounding box center [897, 370] width 15 height 15
click at [744, 361] on icon at bounding box center [740, 360] width 11 height 11
click at [734, 482] on button "Save" at bounding box center [730, 484] width 27 height 20
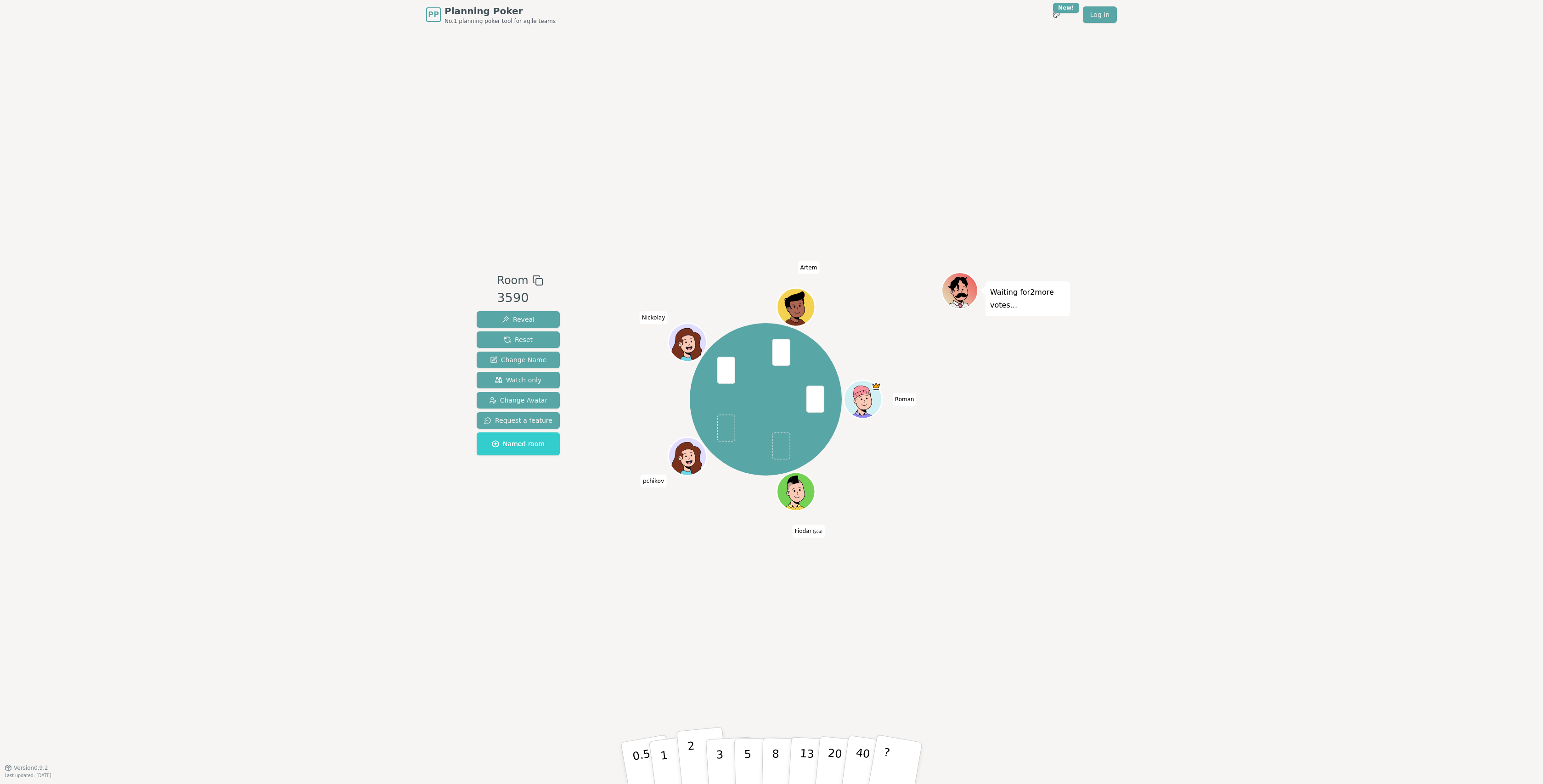
click at [691, 762] on p "2" at bounding box center [693, 765] width 12 height 50
click at [691, 758] on p "2" at bounding box center [693, 765] width 12 height 50
click at [719, 776] on p "3" at bounding box center [720, 764] width 10 height 50
click at [720, 755] on p "3" at bounding box center [720, 764] width 10 height 50
click at [851, 637] on div "Room 3590 Reveal Reset Change Name Watch only Change Avatar Request a feature N…" at bounding box center [771, 399] width 597 height 738
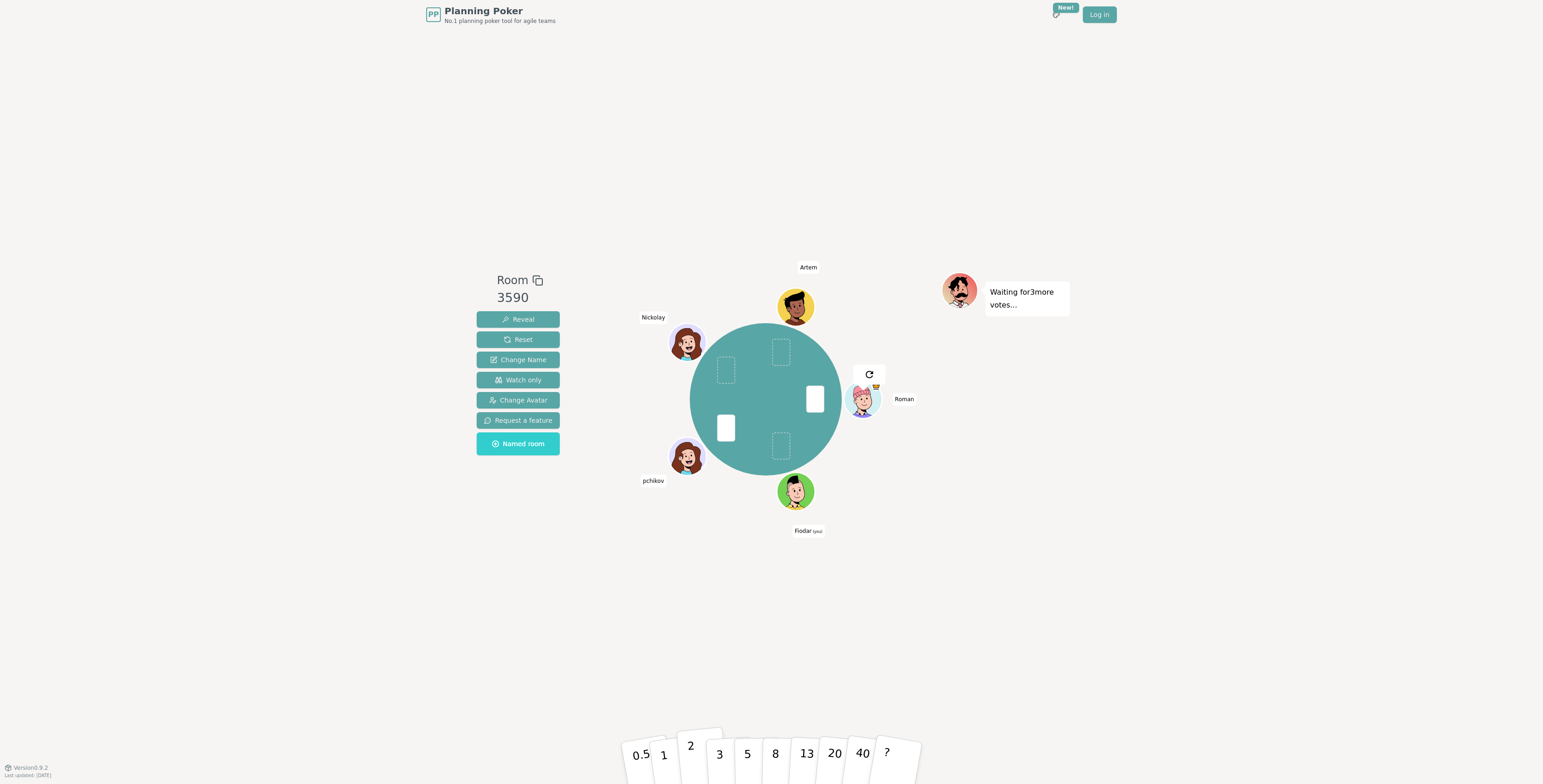
click at [695, 758] on button "2" at bounding box center [703, 764] width 52 height 73
click at [751, 764] on button "5" at bounding box center [758, 764] width 48 height 70
click at [734, 719] on button "5" at bounding box center [758, 754] width 48 height 70
click at [749, 760] on p "5" at bounding box center [748, 763] width 8 height 49
click at [720, 761] on p "3" at bounding box center [720, 764] width 10 height 50
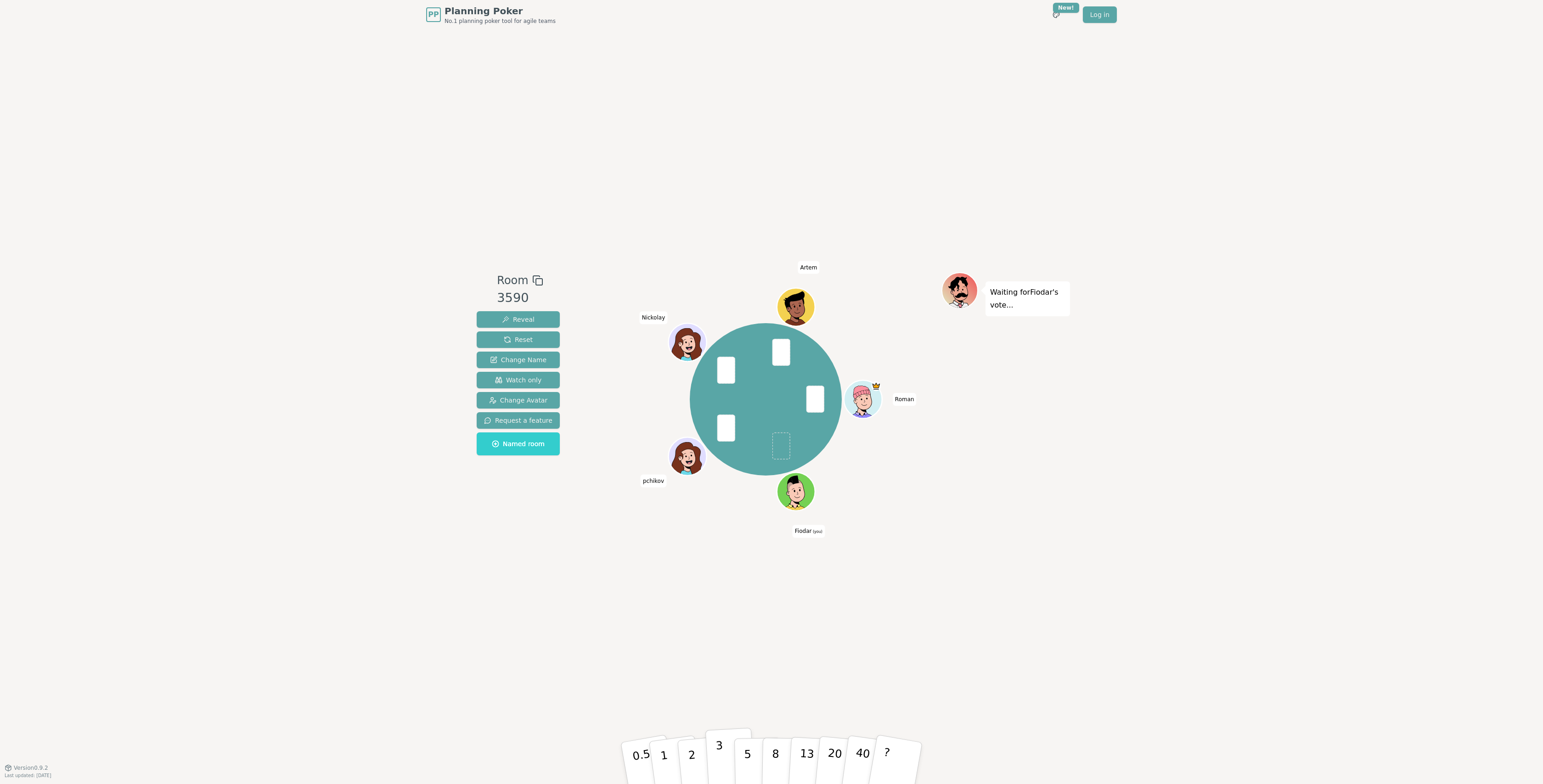
click at [713, 760] on button "3" at bounding box center [730, 764] width 50 height 72
click at [695, 764] on p "2" at bounding box center [693, 765] width 12 height 50
click at [720, 756] on p "3" at bounding box center [720, 764] width 10 height 50
click at [724, 755] on button "3" at bounding box center [730, 764] width 50 height 72
click at [691, 754] on p "2" at bounding box center [693, 765] width 12 height 50
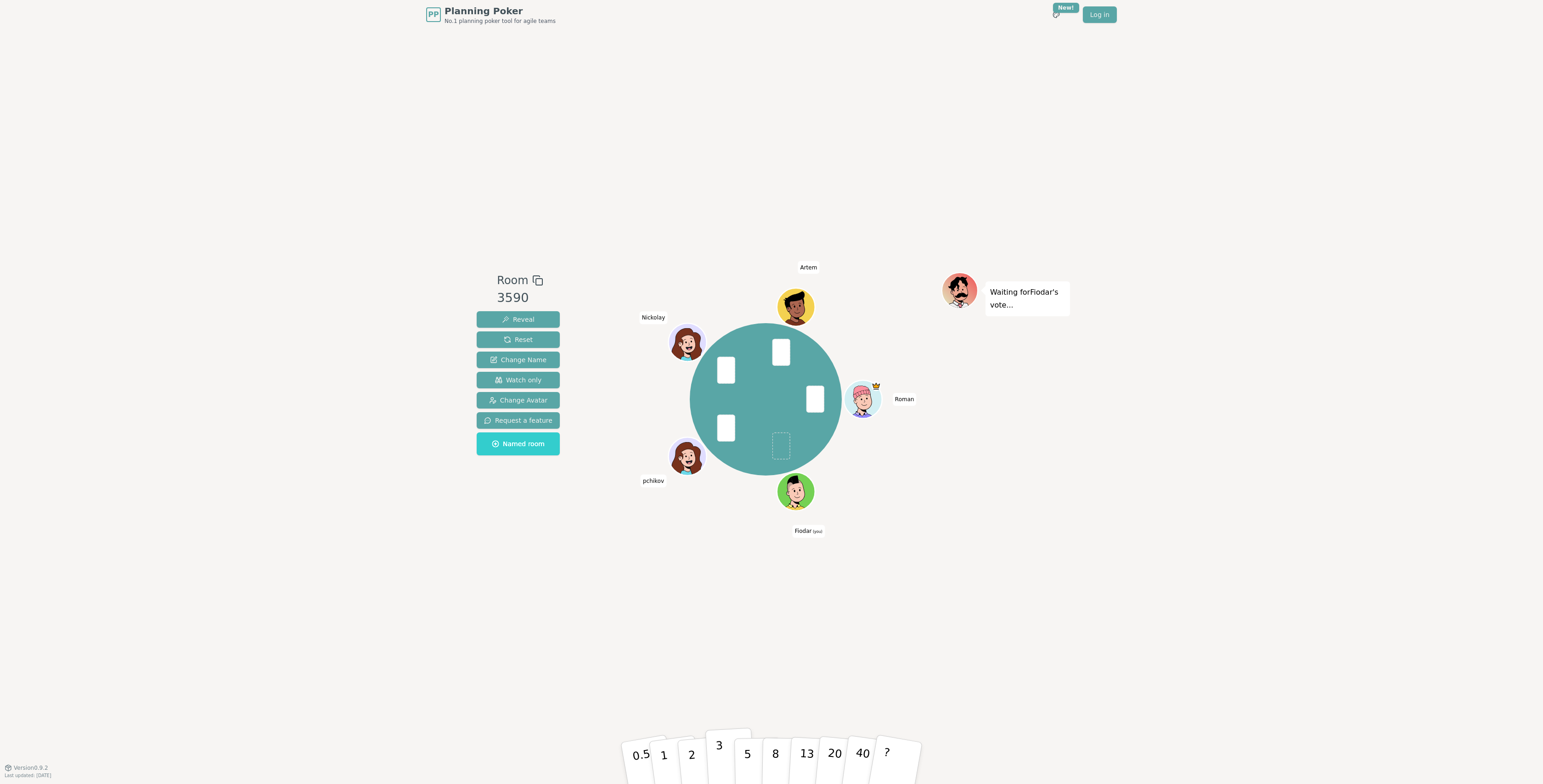
click at [722, 756] on p "3" at bounding box center [720, 764] width 10 height 50
click at [668, 761] on button "1" at bounding box center [675, 763] width 55 height 75
click at [688, 758] on button "2" at bounding box center [703, 764] width 52 height 73
click at [714, 754] on button "3" at bounding box center [730, 764] width 50 height 72
click at [681, 703] on div "Room 3590 Reveal Reset Change Name Watch only Change Avatar Request a feature N…" at bounding box center [771, 399] width 597 height 738
